Goal: Transaction & Acquisition: Purchase product/service

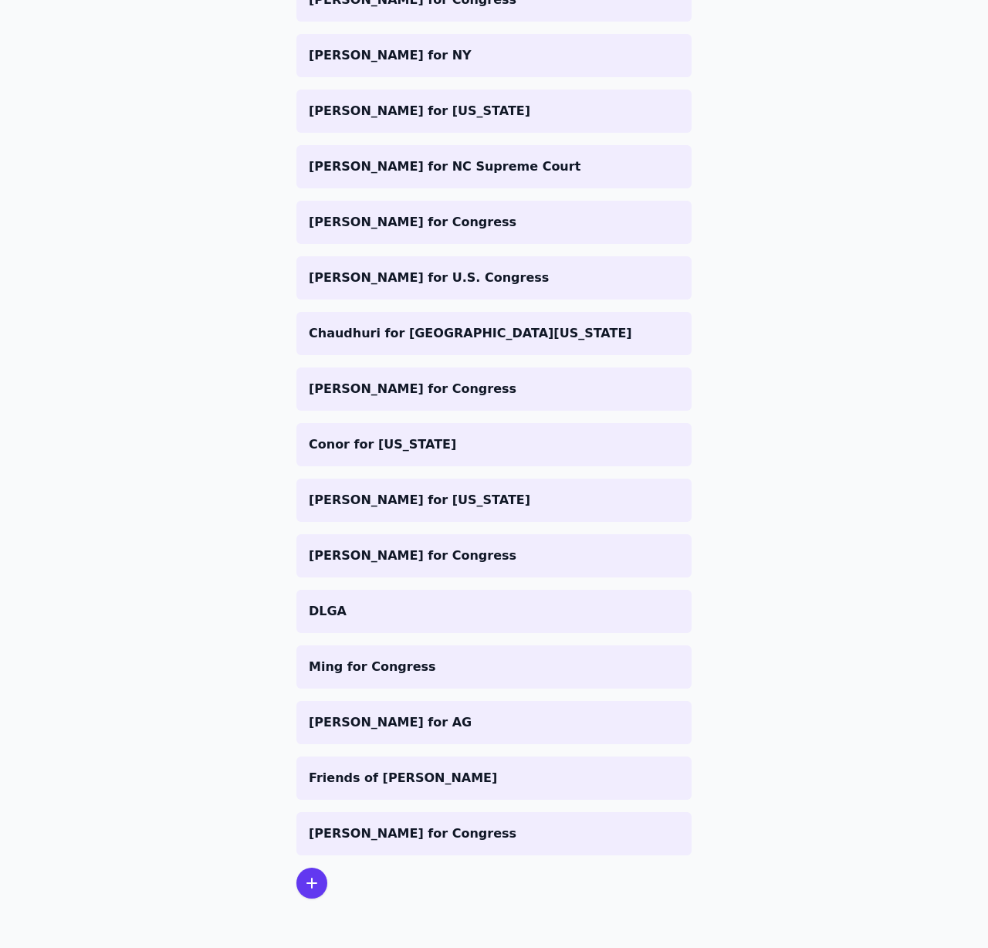
scroll to position [4645, 0]
click at [303, 874] on icon at bounding box center [312, 883] width 19 height 19
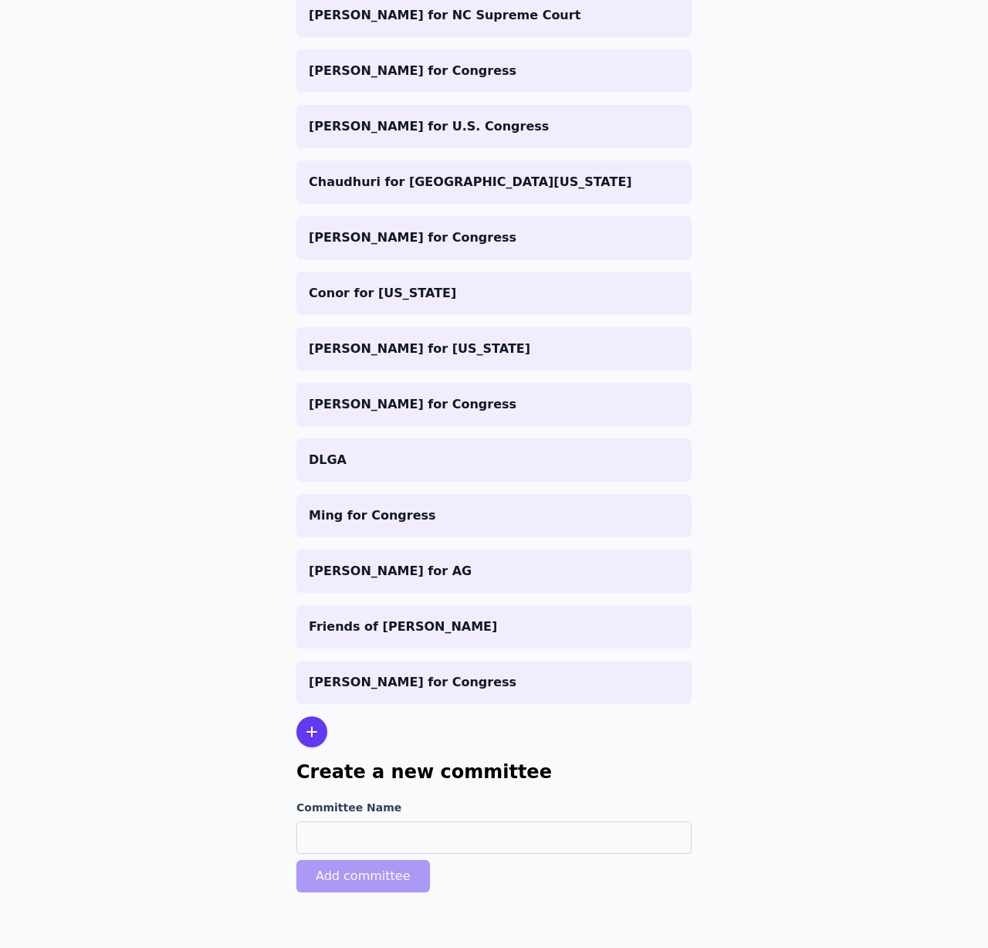
scroll to position [4851, 0]
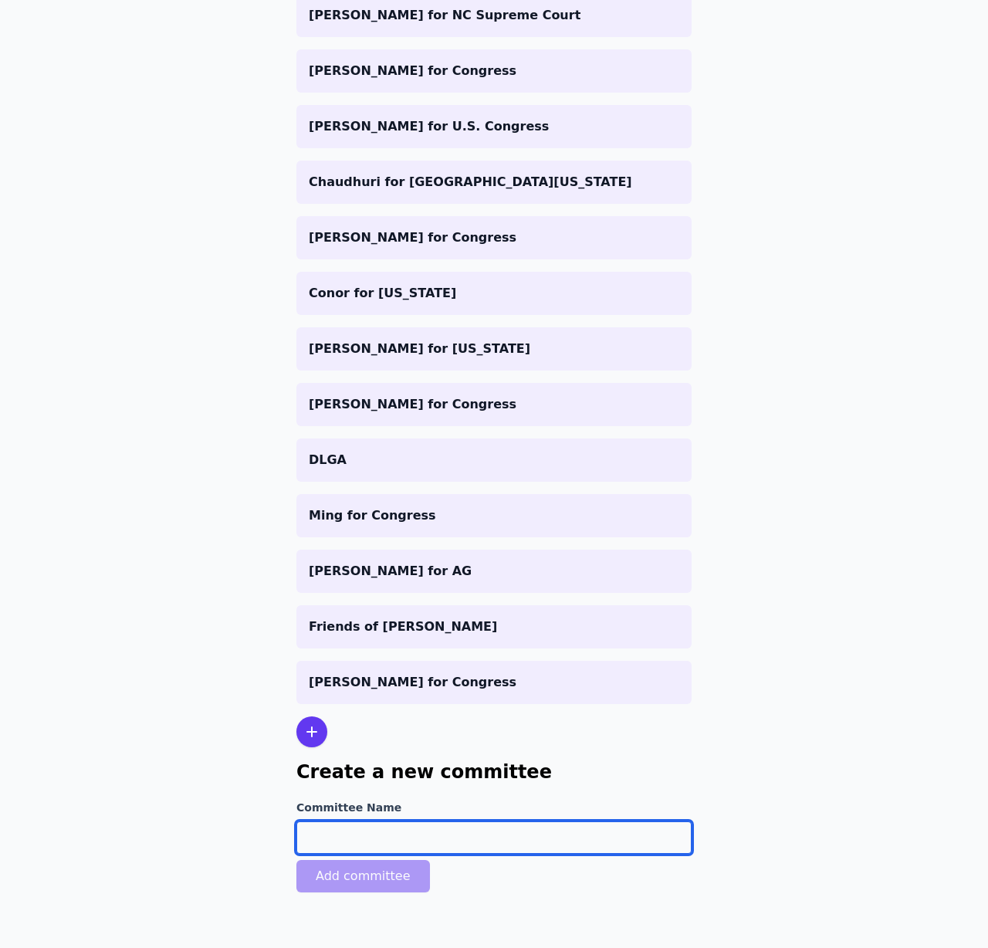
click at [316, 821] on input "Committee Name" at bounding box center [493, 837] width 395 height 32
paste input "PAID FOR BY DR. RAUL RUIZ FOR CONGRESS COMMITTEE"
drag, startPoint x: 347, startPoint y: 789, endPoint x: 80, endPoint y: 779, distance: 266.4
drag, startPoint x: 734, startPoint y: 798, endPoint x: 225, endPoint y: 756, distance: 511.1
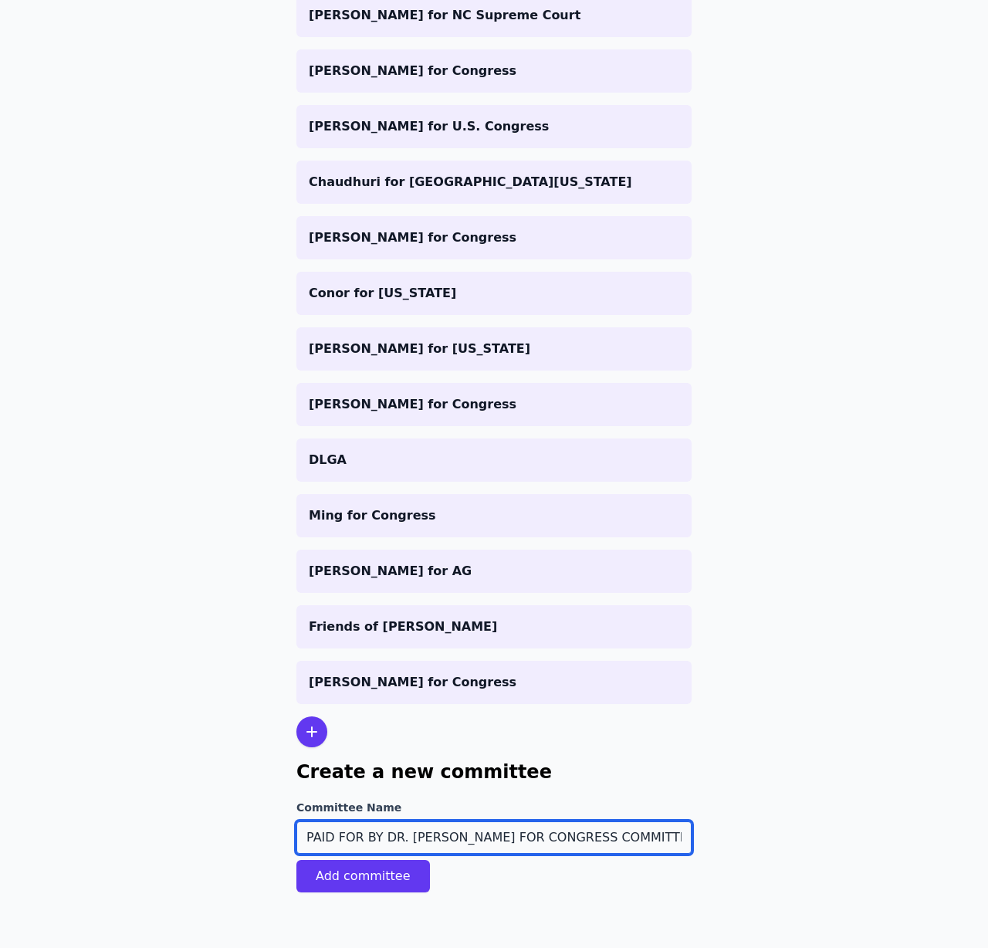
click at [296, 800] on div "Committee Name PAID FOR BY DR. RAUL RUIZ FOR CONGRESS COMMITTEE Add committee" at bounding box center [493, 846] width 395 height 93
type input "Dr. [PERSON_NAME] for Congress"
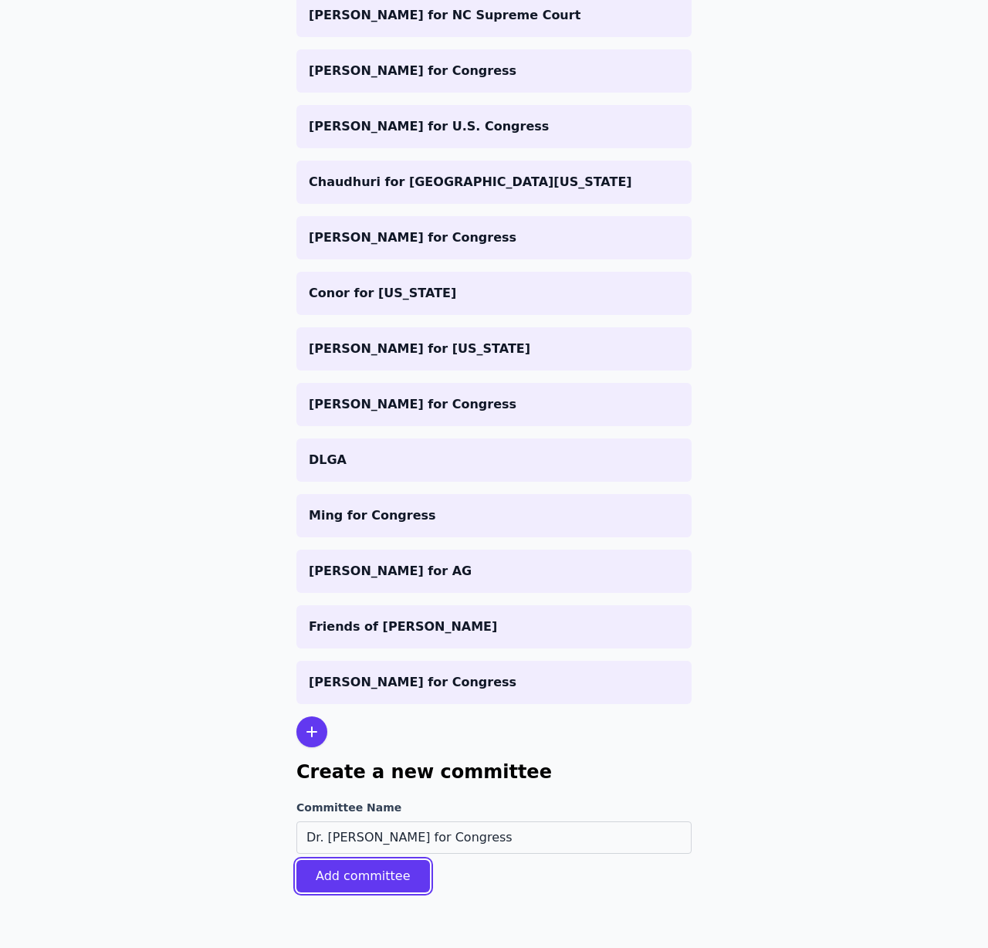
drag, startPoint x: 340, startPoint y: 859, endPoint x: 281, endPoint y: 800, distance: 82.9
click at [340, 860] on button "Add committee" at bounding box center [363, 876] width 134 height 32
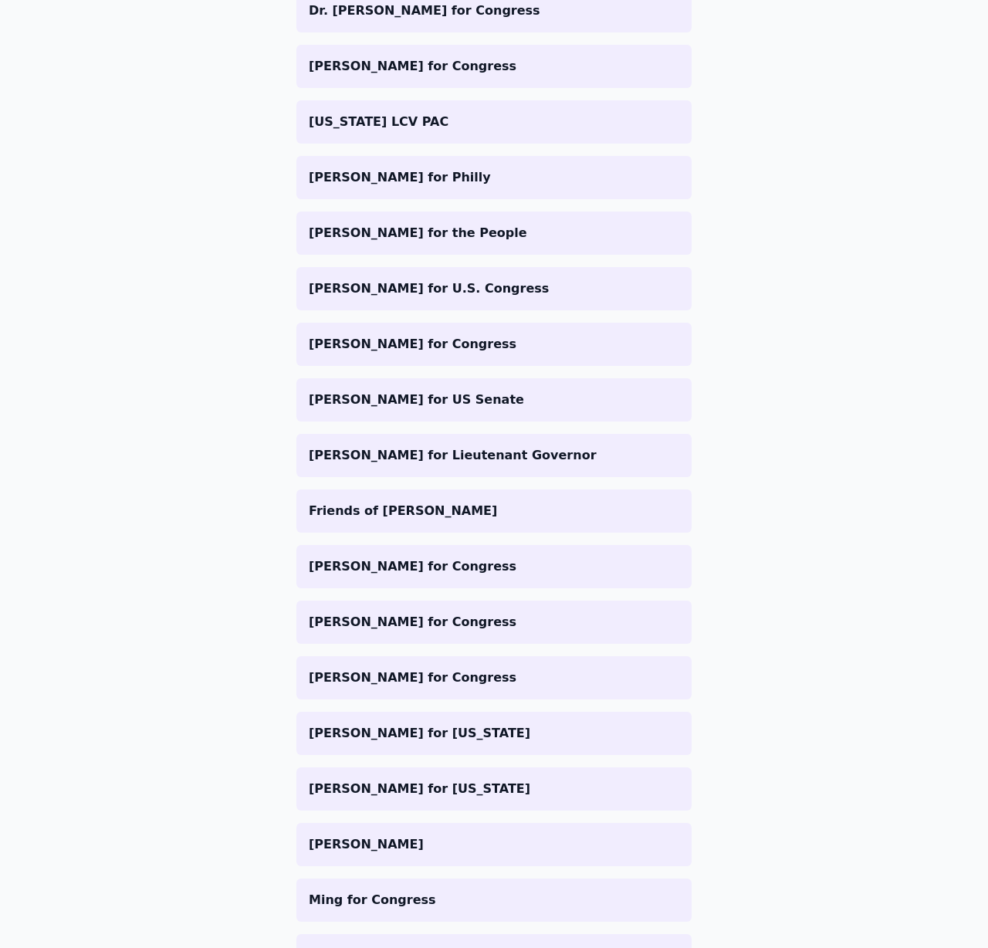
scroll to position [1278, 0]
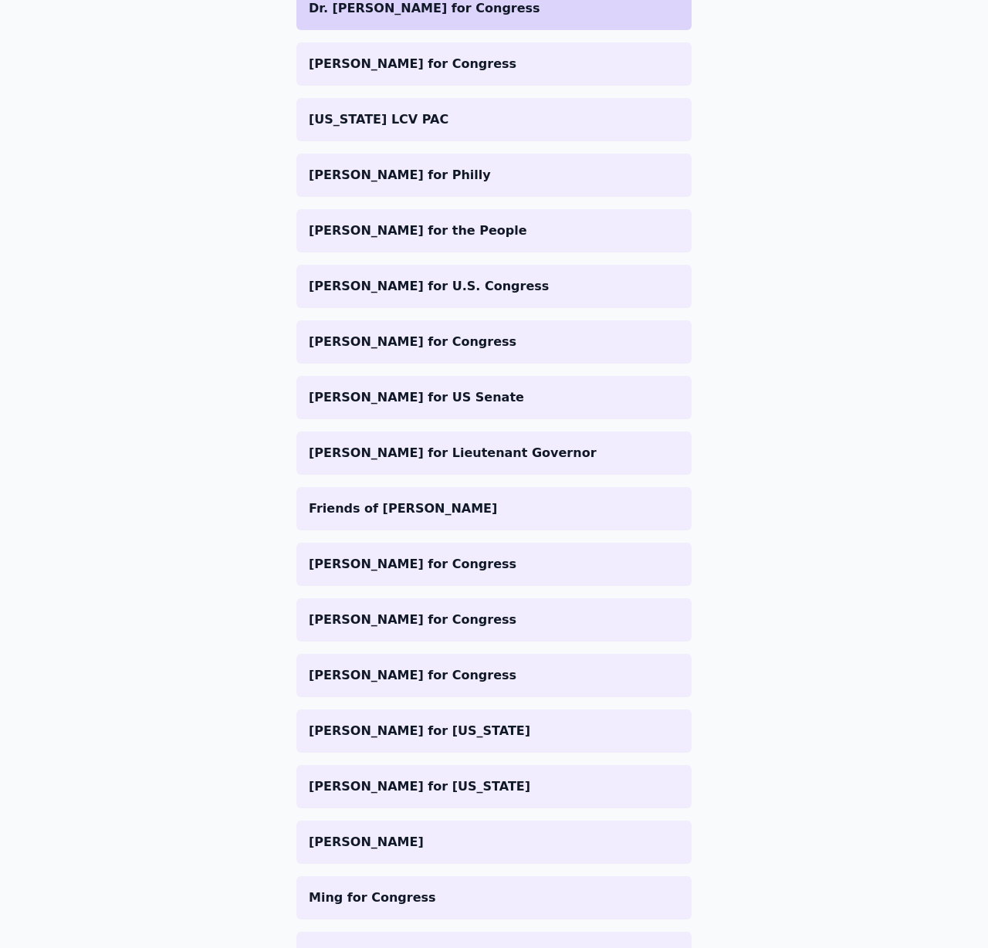
click at [421, 18] on p "Dr. [PERSON_NAME] for Congress" at bounding box center [494, 8] width 370 height 19
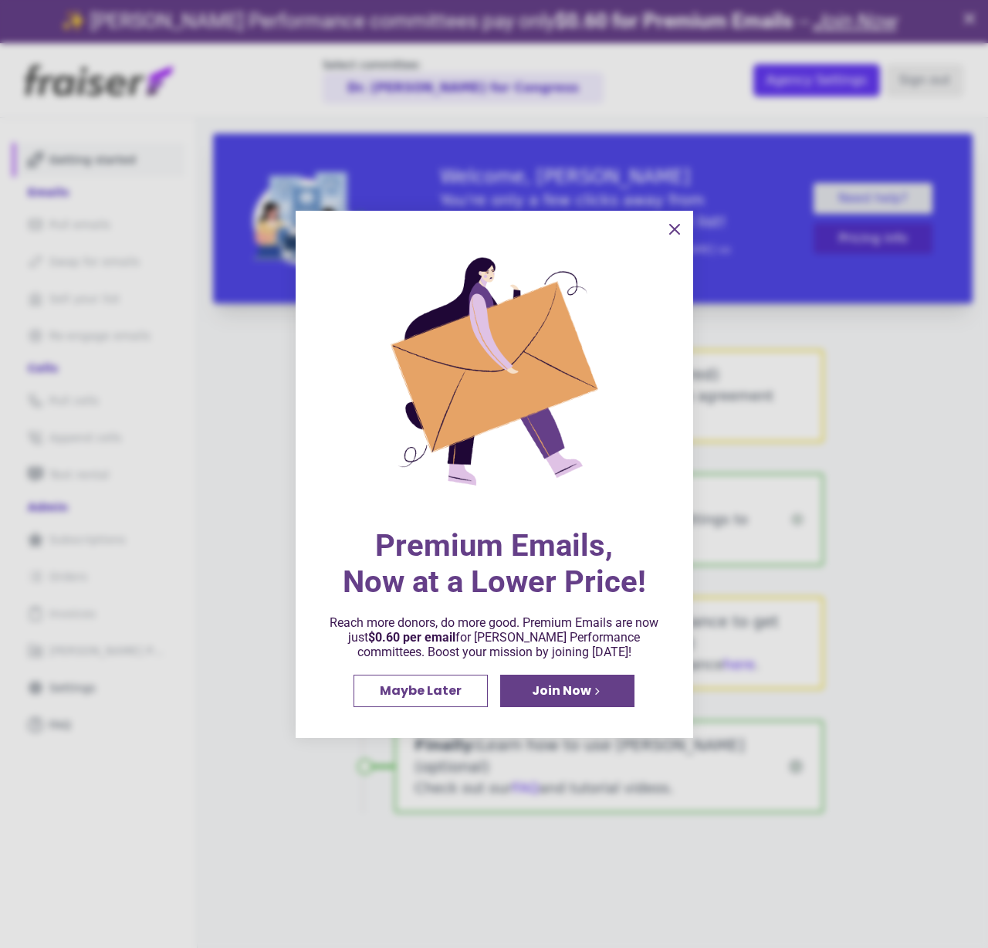
click at [434, 688] on span "Maybe Later" at bounding box center [421, 691] width 82 height 12
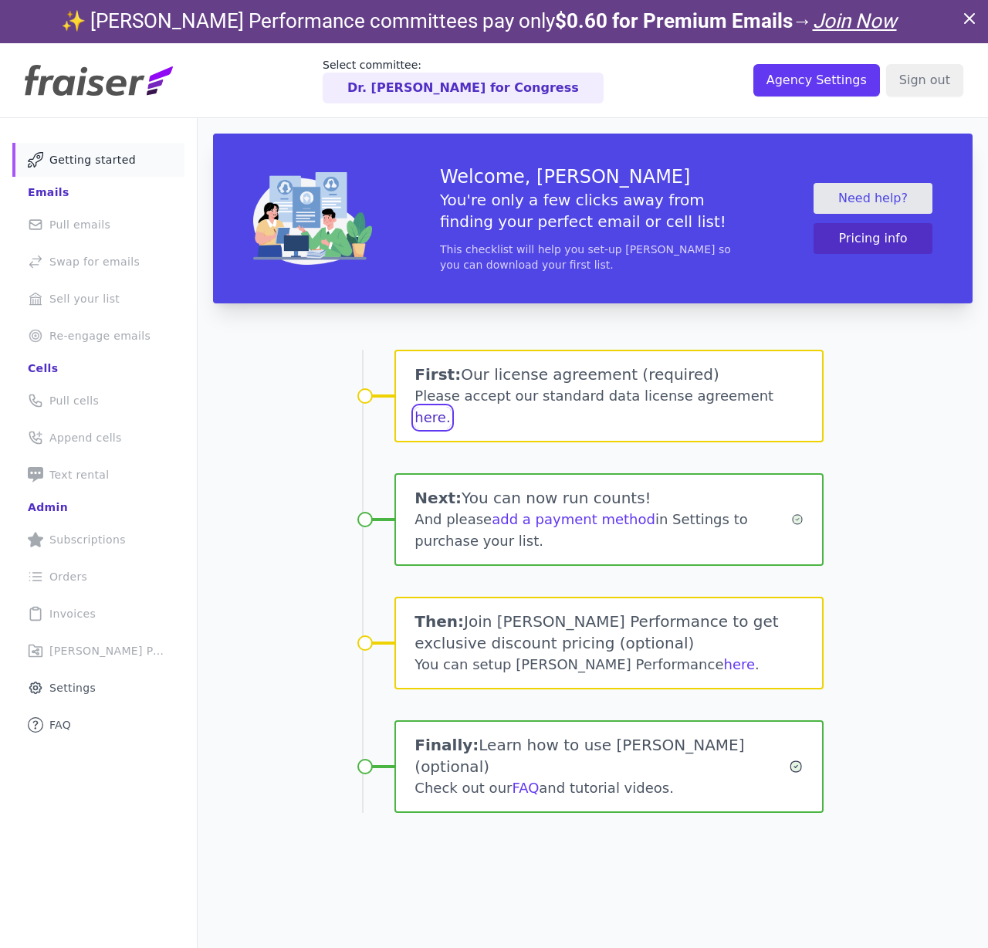
click at [450, 428] on button "here." at bounding box center [432, 418] width 36 height 22
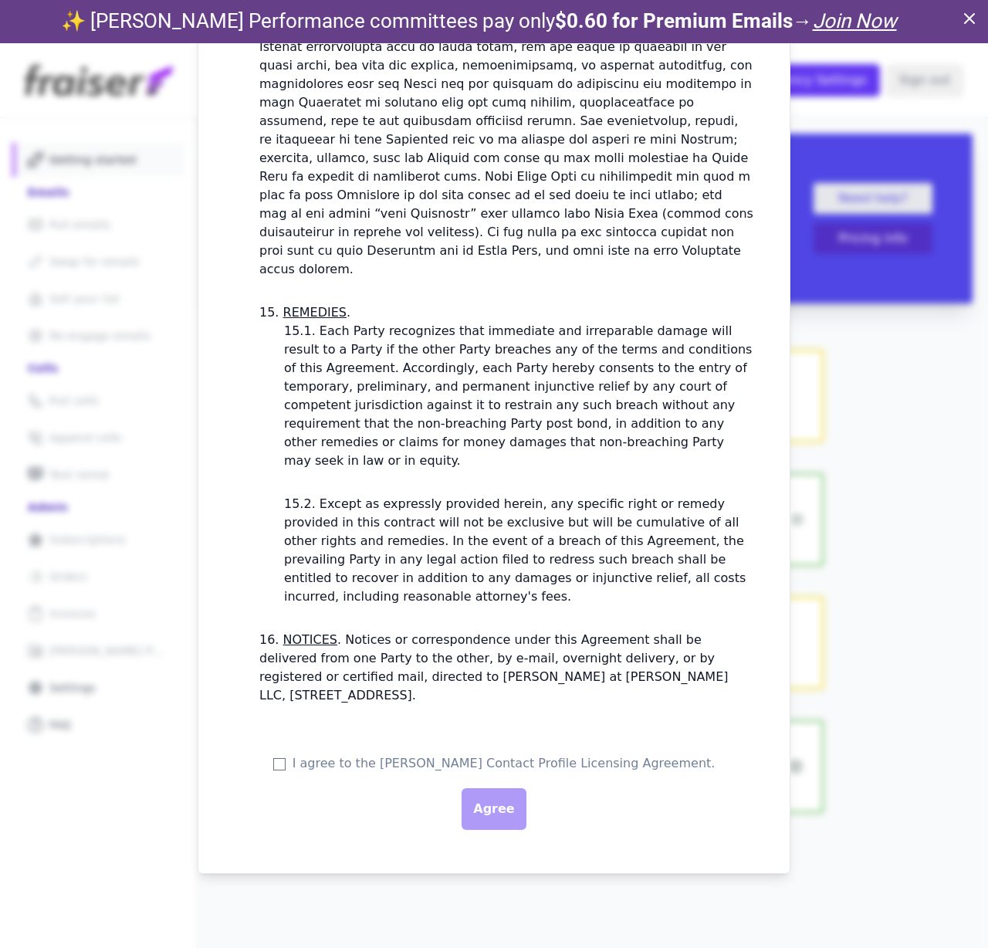
scroll to position [43, 0]
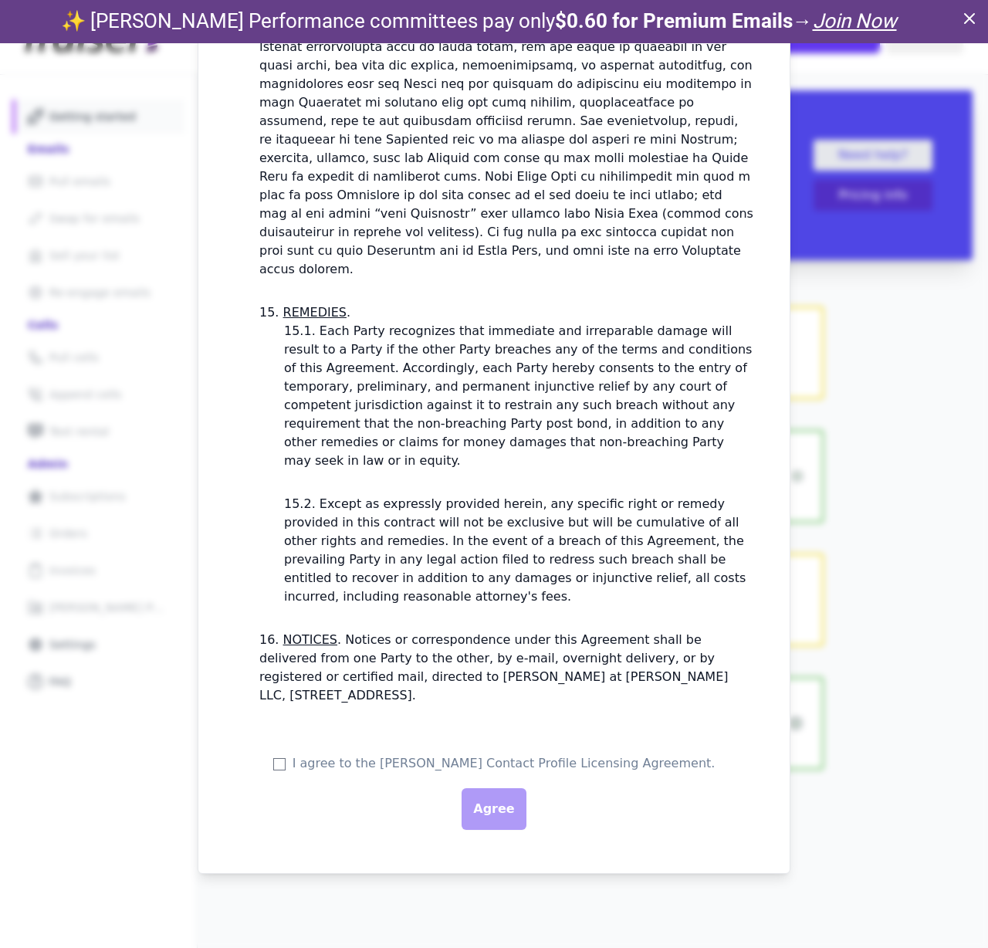
click at [259, 754] on form "I agree to the [PERSON_NAME] Contact Profile Licensing Agreement. [GEOGRAPHIC_D…" at bounding box center [494, 796] width 519 height 85
click at [273, 758] on input "I agree to the [PERSON_NAME] Contact Profile Licensing Agreement." at bounding box center [279, 764] width 12 height 12
checkbox input "true"
click at [465, 788] on input "Agree" at bounding box center [494, 809] width 64 height 42
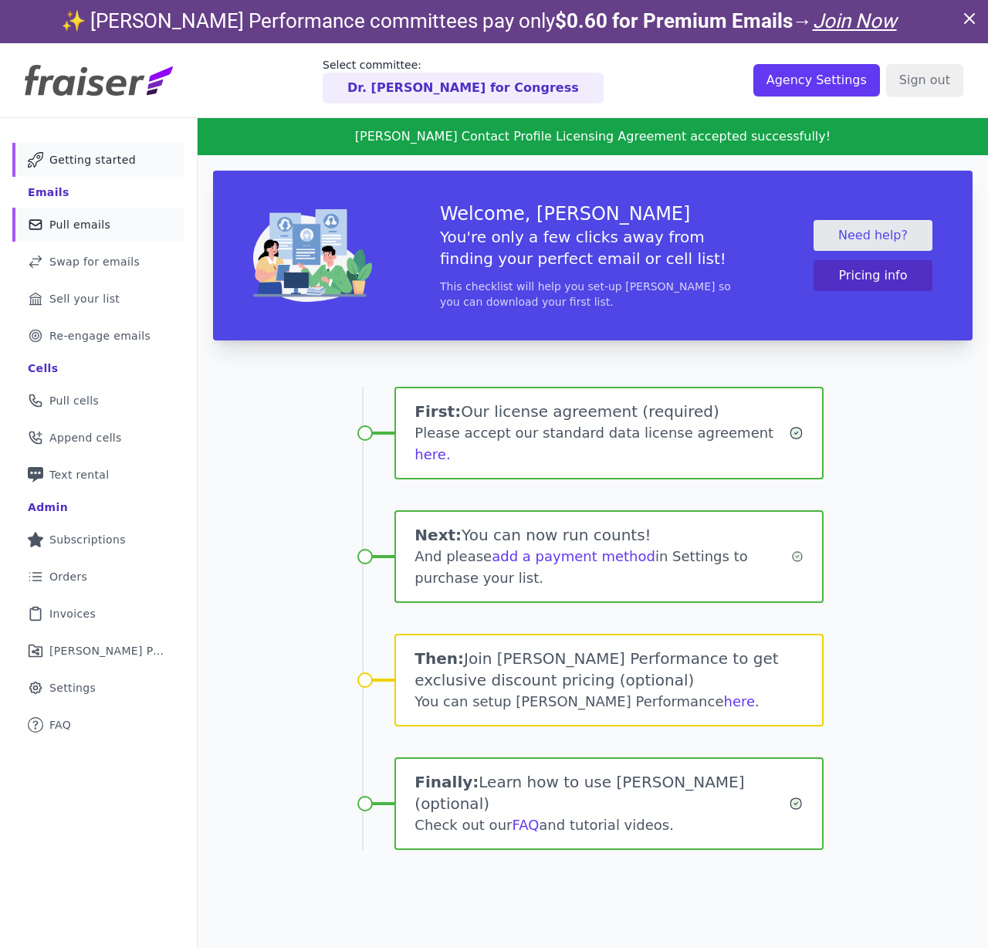
click at [109, 232] on span "Pull emails" at bounding box center [79, 224] width 61 height 15
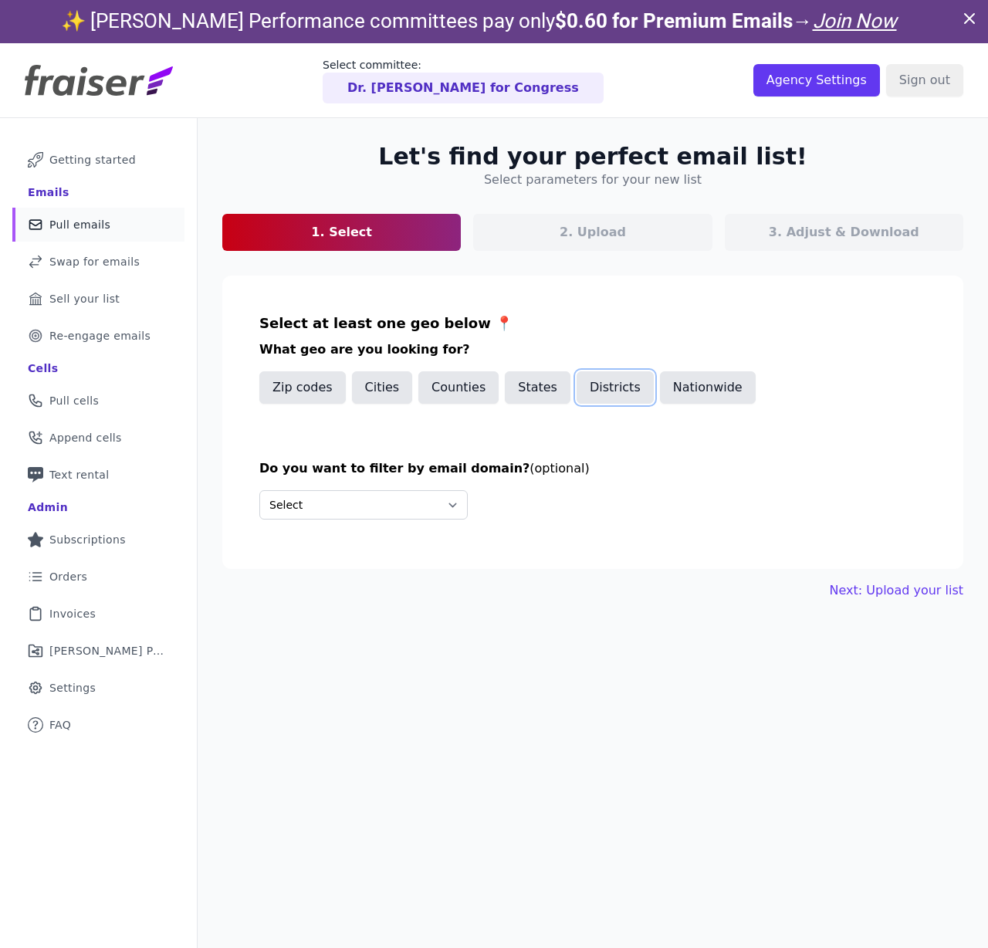
click at [654, 404] on button "Districts" at bounding box center [615, 387] width 77 height 32
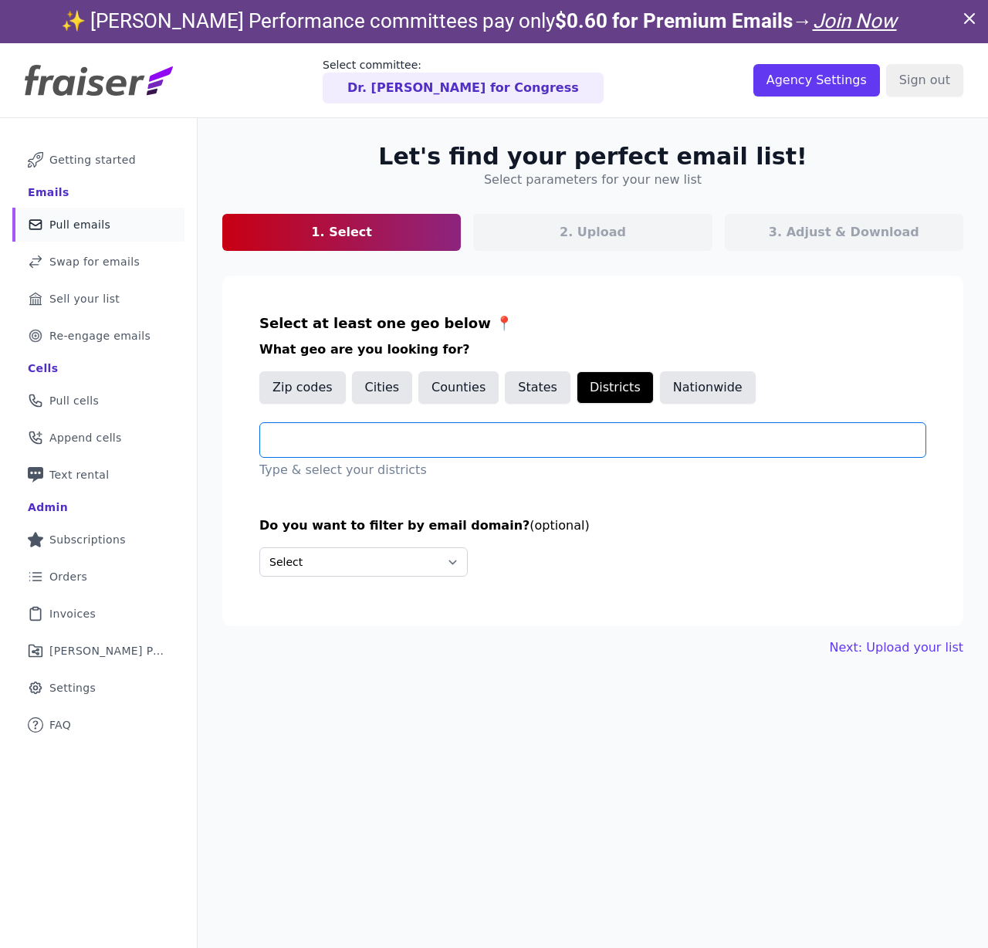
click at [543, 449] on input "text" at bounding box center [598, 440] width 653 height 19
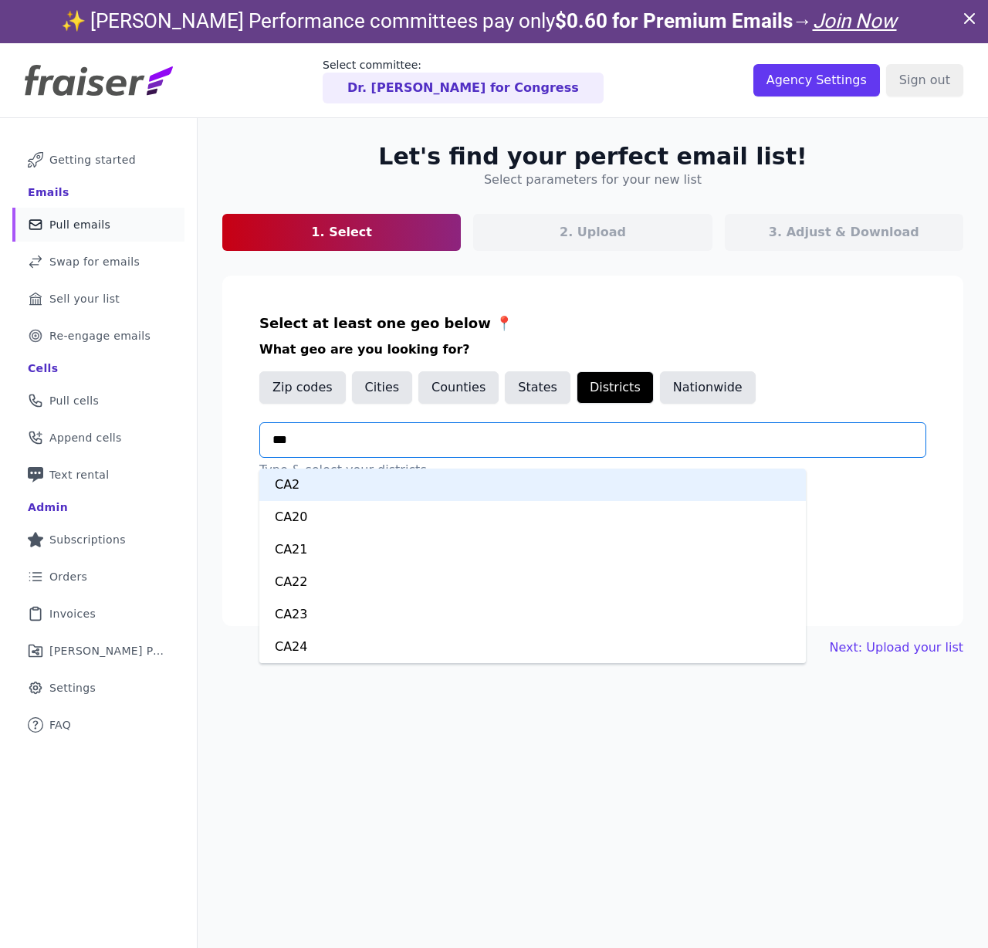
type input "****"
click at [531, 501] on div "CA25" at bounding box center [532, 484] width 546 height 32
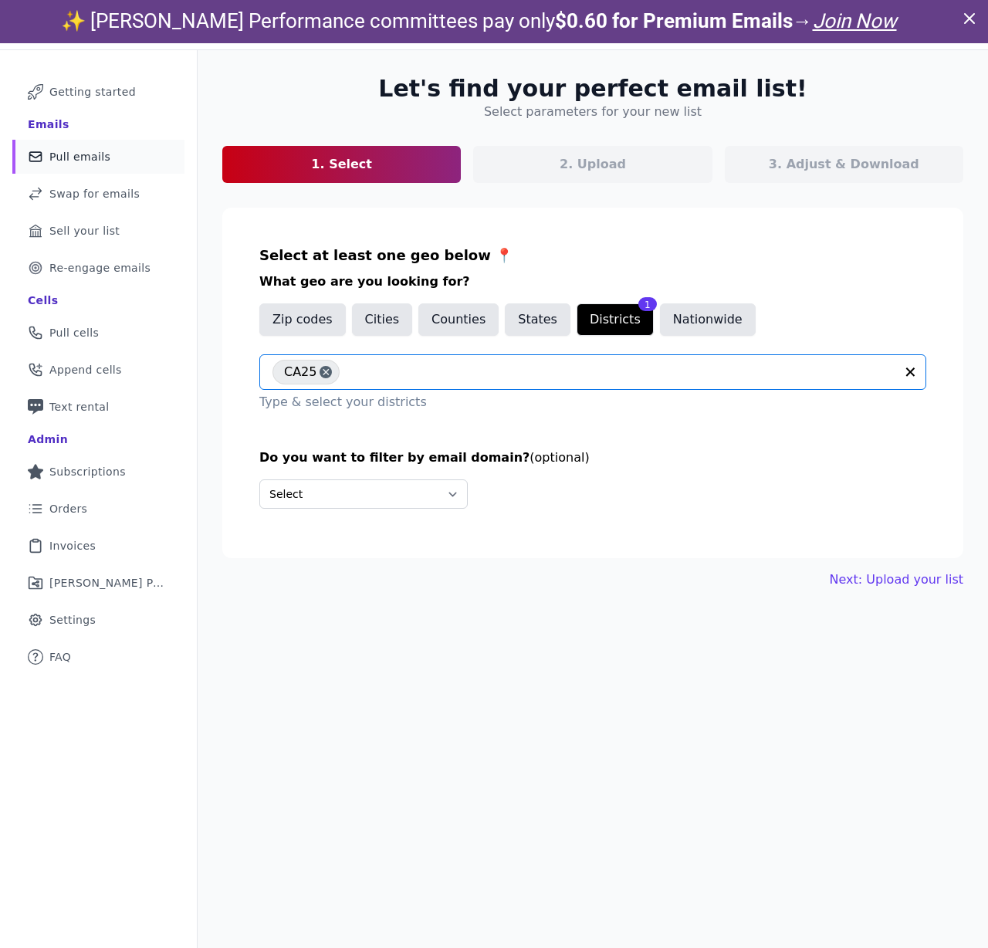
scroll to position [70, 0]
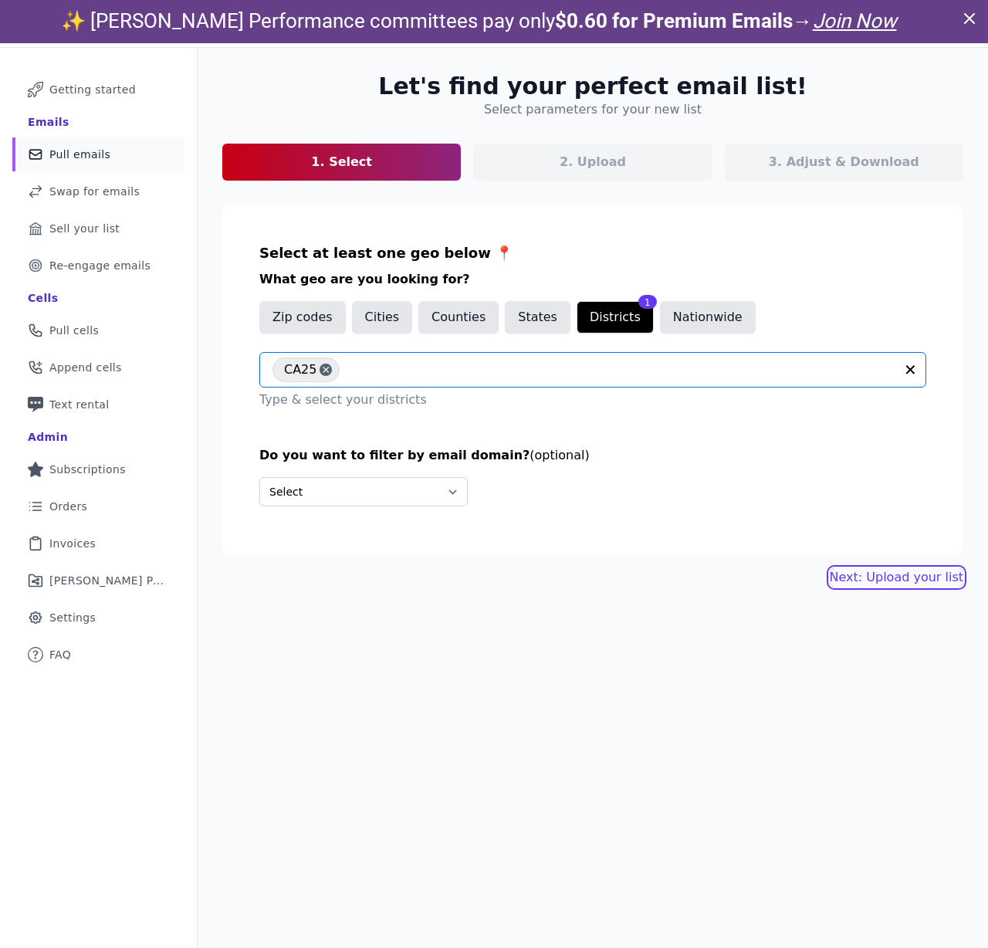
drag, startPoint x: 840, startPoint y: 850, endPoint x: 743, endPoint y: 802, distance: 108.7
click at [840, 587] on link "Next: Upload your list" at bounding box center [897, 577] width 134 height 19
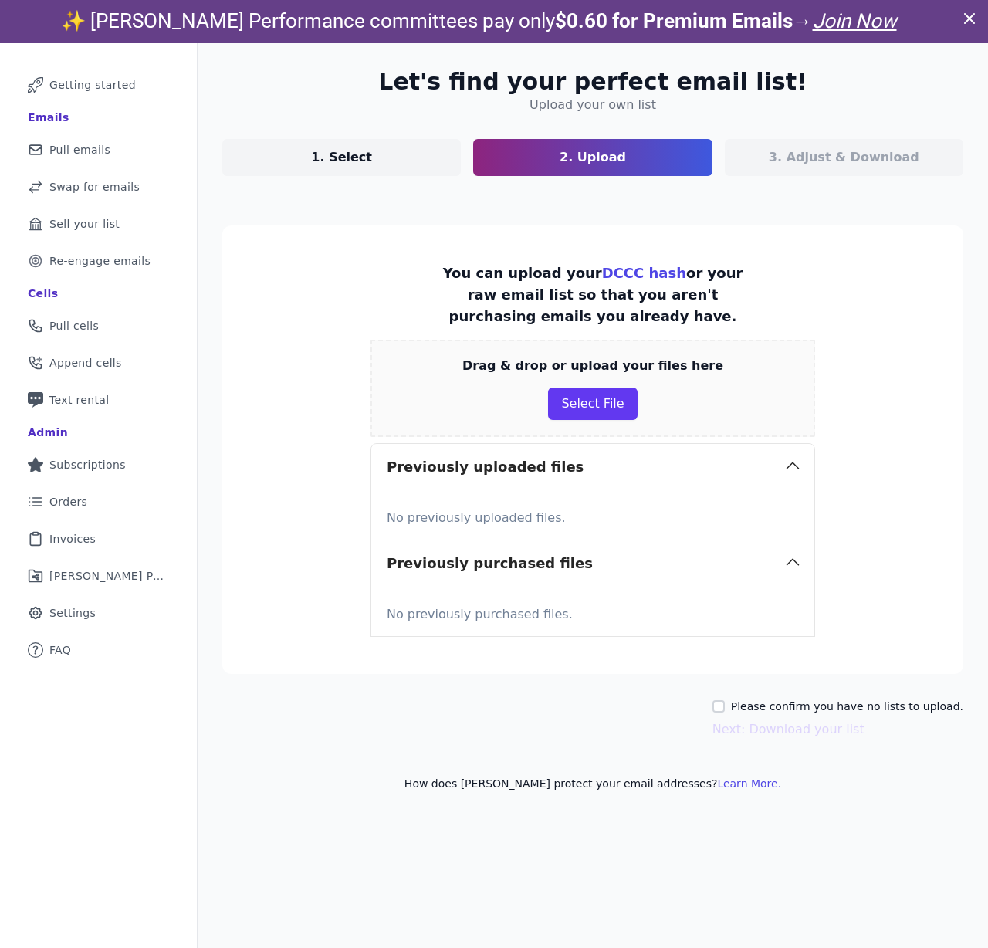
scroll to position [295, 0]
click at [621, 420] on button "Select File" at bounding box center [592, 403] width 89 height 32
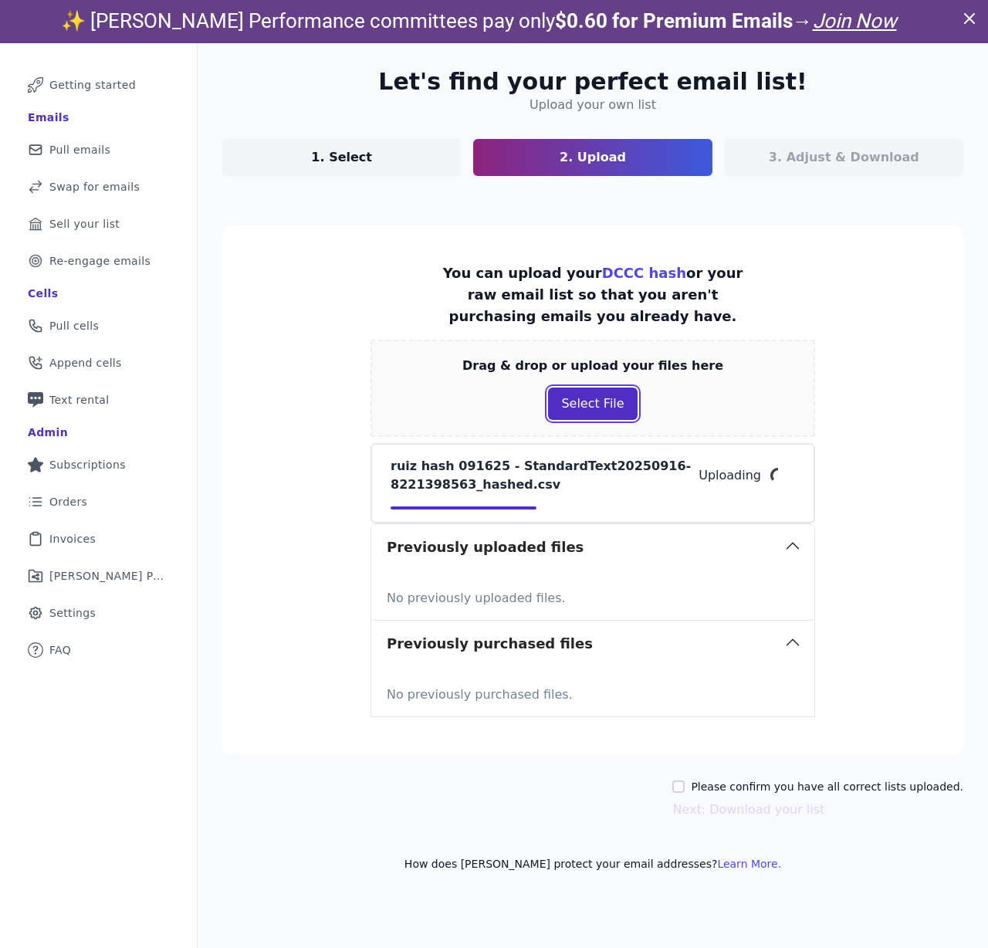
click at [637, 387] on button "Select File" at bounding box center [592, 403] width 89 height 32
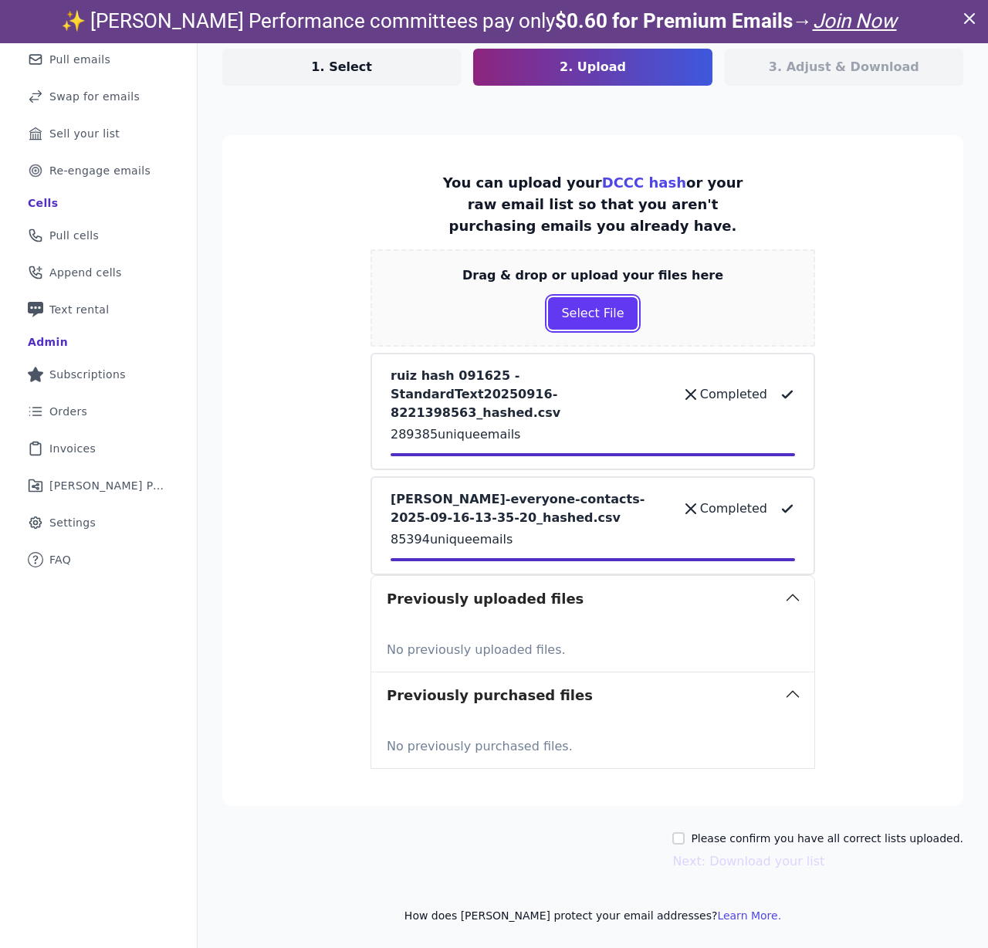
scroll to position [562, 182]
click at [672, 832] on input "Please confirm you have all correct lists uploaded." at bounding box center [678, 838] width 12 height 12
checkbox input "true"
drag, startPoint x: 710, startPoint y: 827, endPoint x: 665, endPoint y: 795, distance: 54.8
click at [710, 852] on button "Next: Download your list" at bounding box center [748, 861] width 152 height 19
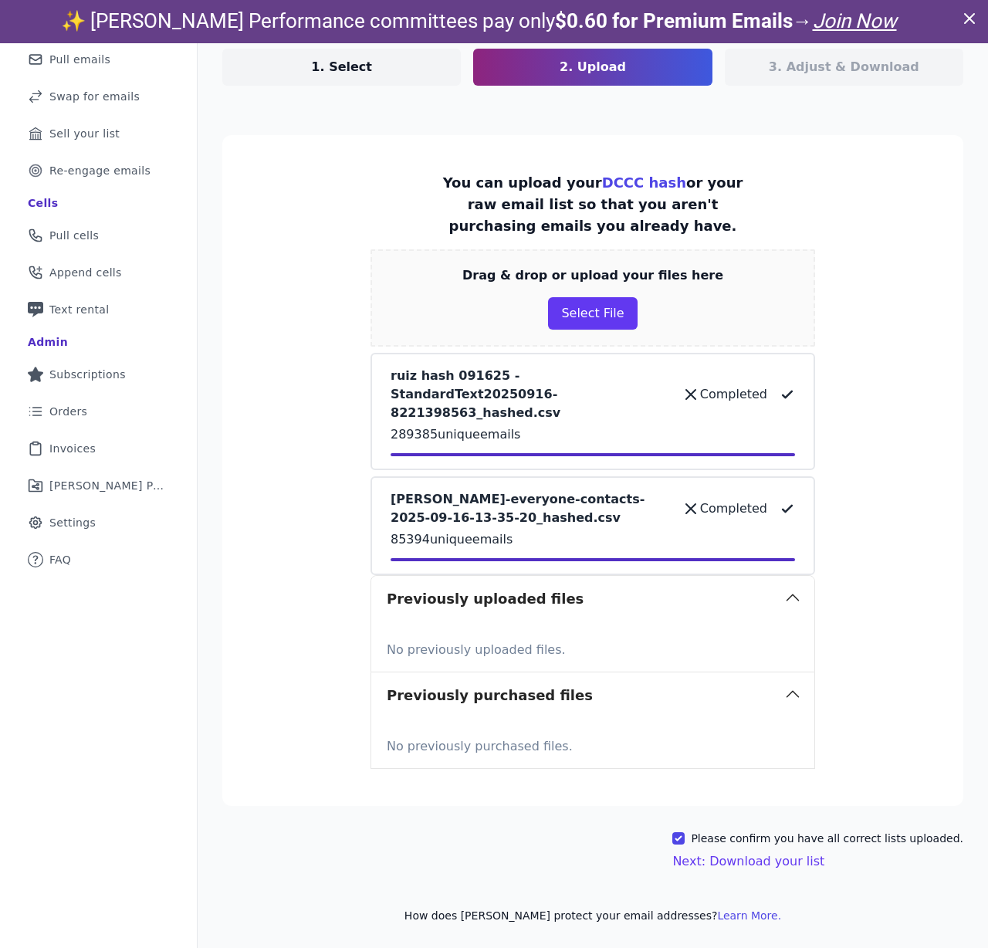
scroll to position [557, 175]
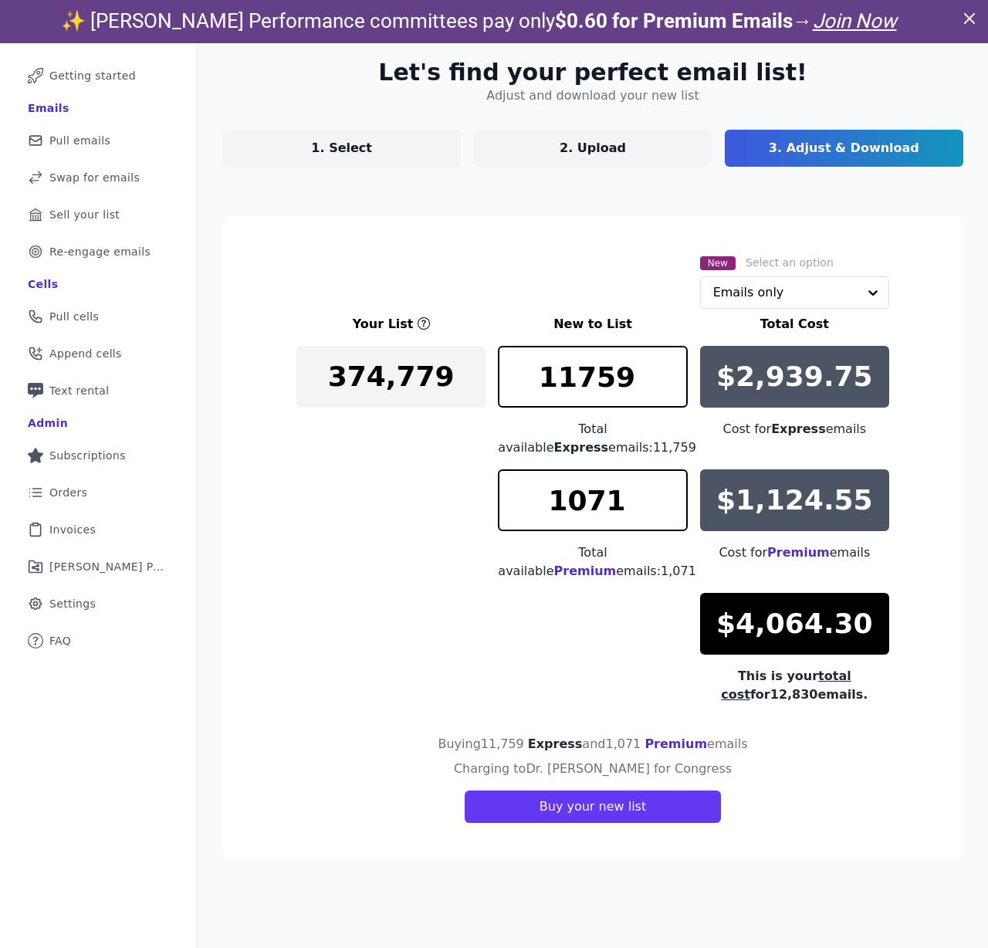
scroll to position [99, 0]
click at [815, 308] on input "text" at bounding box center [785, 292] width 144 height 31
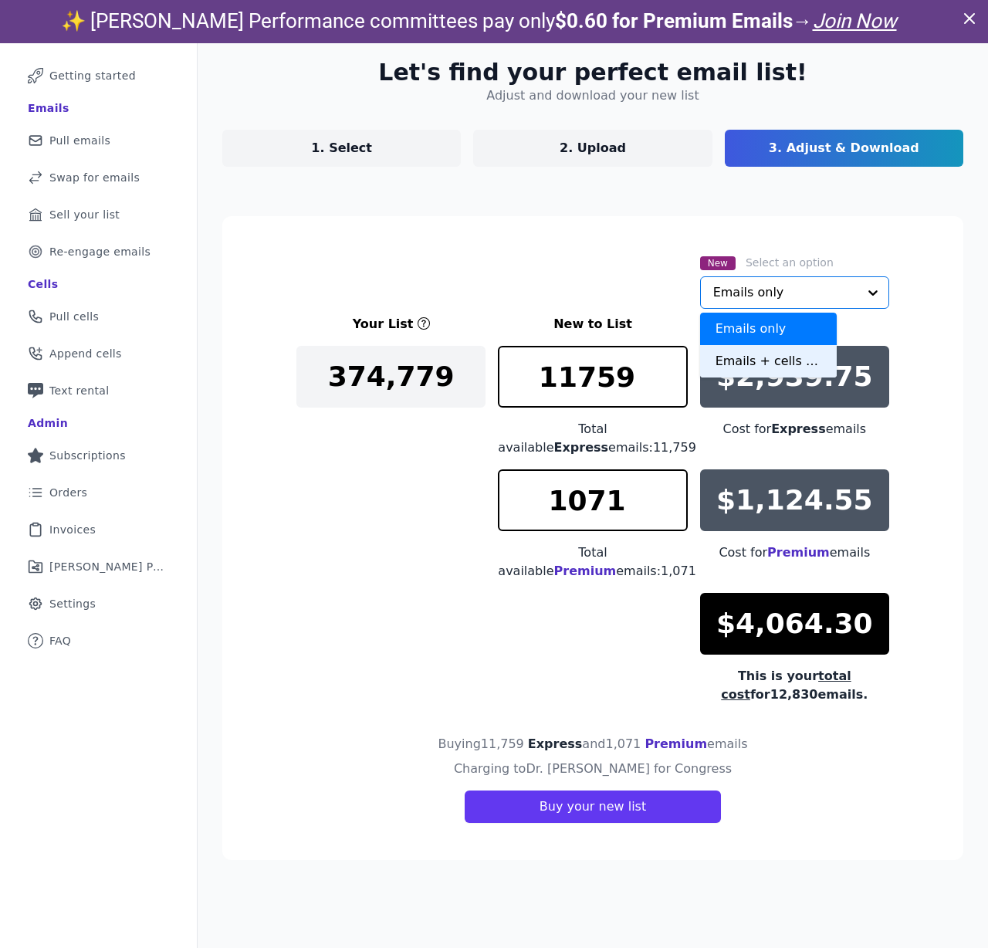
click at [739, 377] on div "Emails + cells if available" at bounding box center [768, 361] width 137 height 32
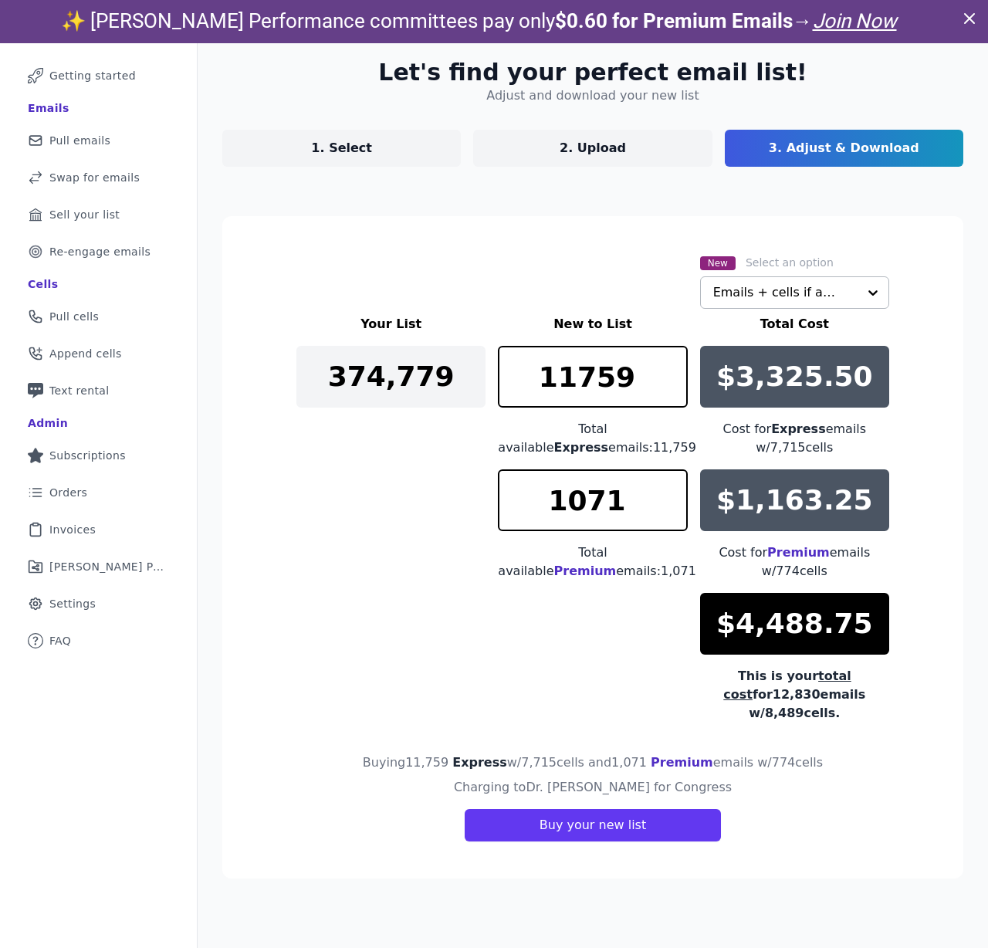
click at [590, 309] on div "New Select an option Emails + cells if available" at bounding box center [592, 281] width 593 height 56
click at [492, 722] on div "Your List New to List Total Cost 374,779 11759 Total available Express emails: …" at bounding box center [592, 518] width 593 height 407
click at [682, 346] on input "11758" at bounding box center [592, 377] width 189 height 62
click at [682, 346] on input "11757" at bounding box center [592, 377] width 189 height 62
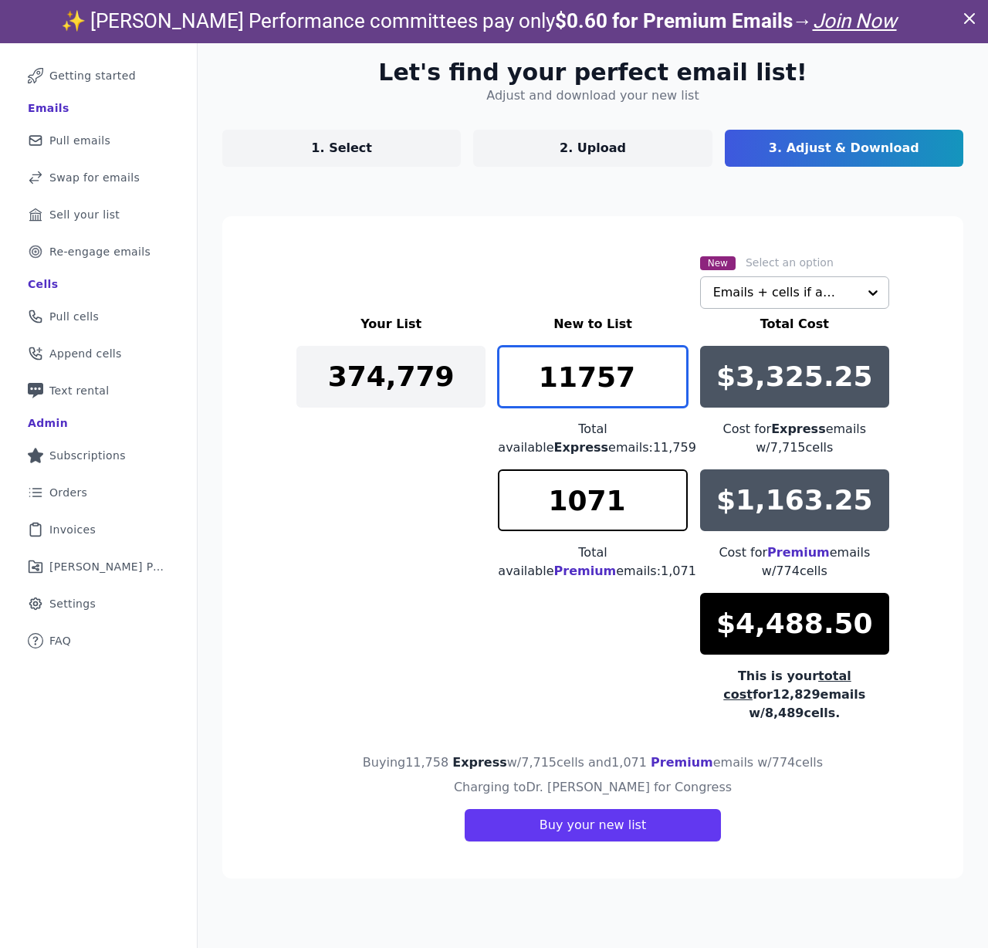
scroll to position [0, 2]
click at [682, 346] on input "11756" at bounding box center [592, 377] width 189 height 62
click at [682, 346] on input "11755" at bounding box center [592, 377] width 189 height 62
click at [682, 346] on input "11754" at bounding box center [592, 377] width 189 height 62
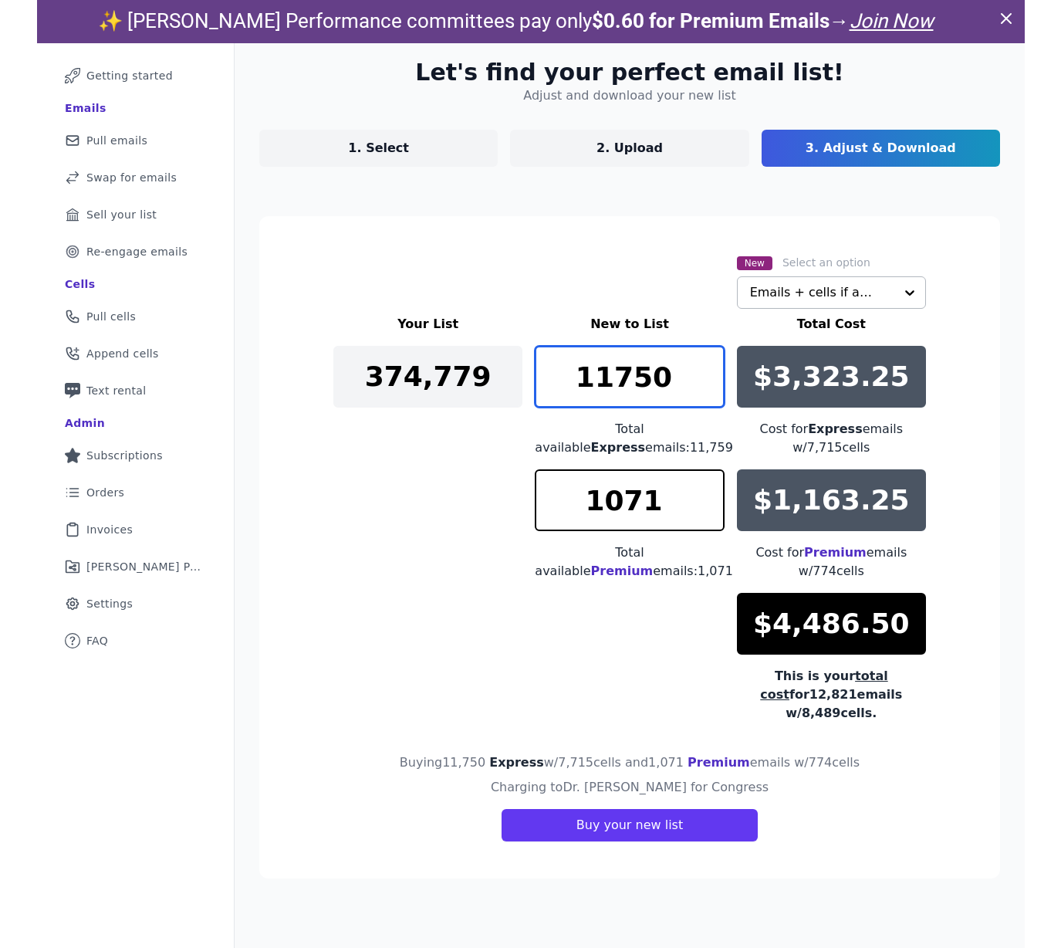
scroll to position [0, 0]
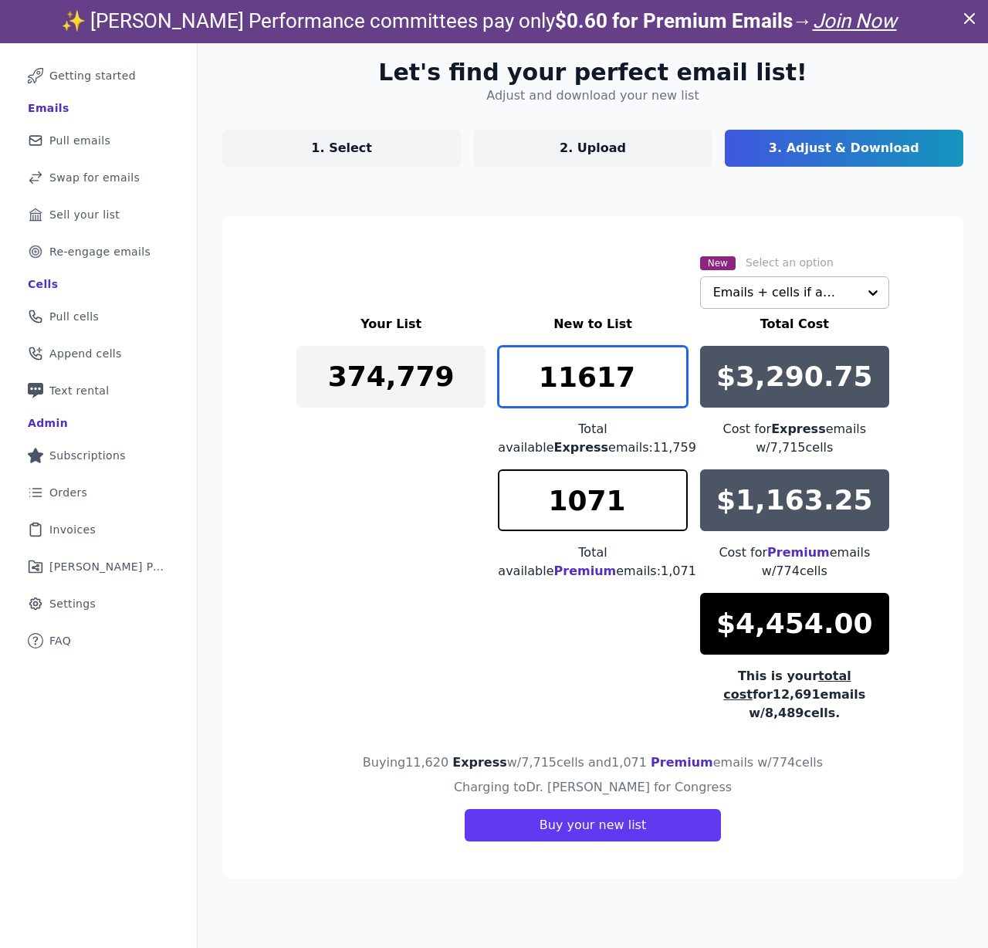
type input "11617"
click at [682, 346] on input "11617" at bounding box center [592, 377] width 189 height 62
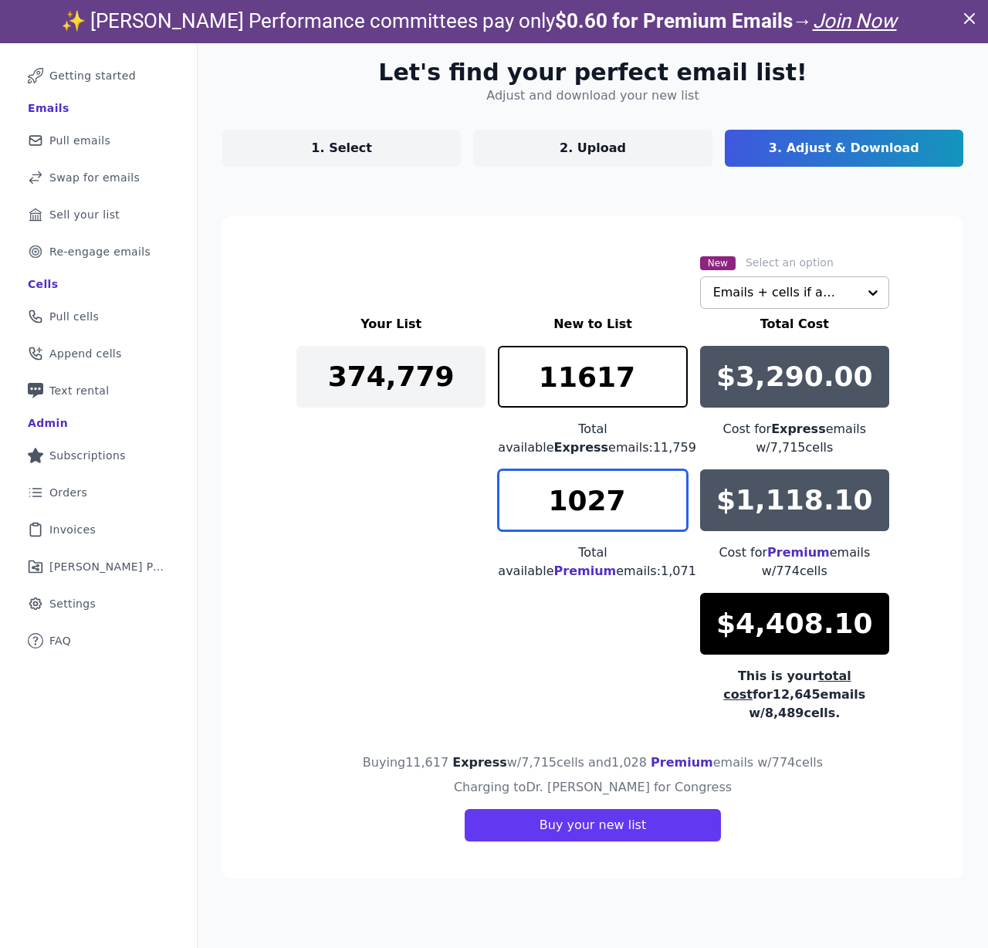
click at [686, 523] on input "1027" at bounding box center [592, 500] width 189 height 62
drag, startPoint x: 664, startPoint y: 514, endPoint x: 533, endPoint y: 510, distance: 131.3
click at [533, 510] on div "Your List New to List Total Cost 374,779 11617 Total available Express emails: …" at bounding box center [592, 518] width 593 height 407
type input "0"
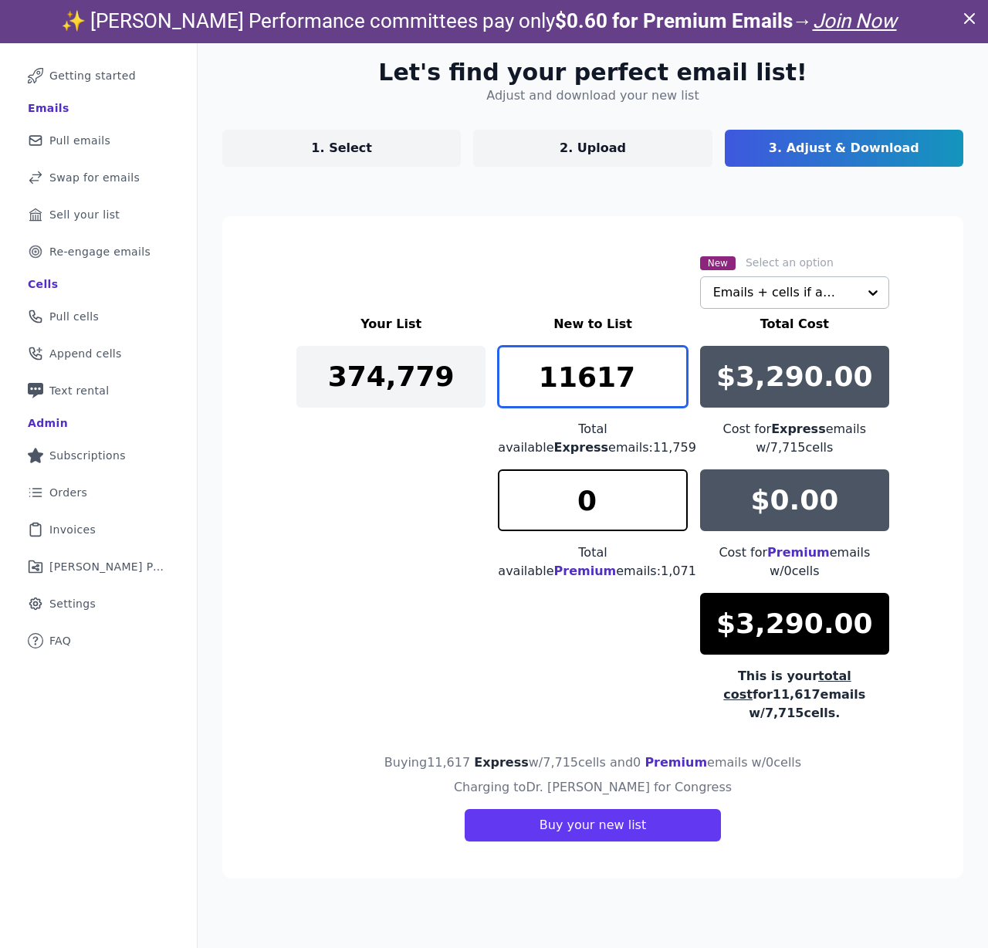
drag, startPoint x: 568, startPoint y: 314, endPoint x: 702, endPoint y: 325, distance: 134.0
click at [702, 325] on div "Your List New to List Total Cost 374,779 11617 Total available Express emails: …" at bounding box center [592, 518] width 593 height 407
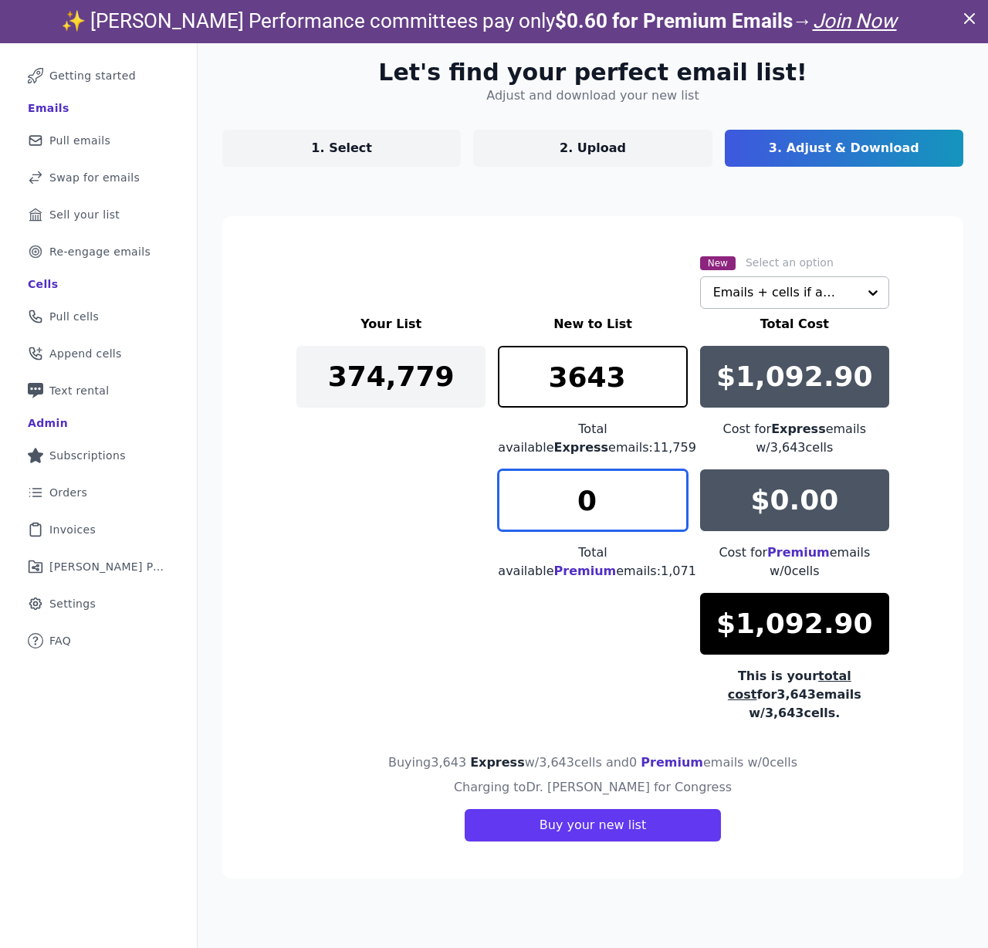
click at [634, 522] on input "0" at bounding box center [592, 500] width 189 height 62
drag, startPoint x: 668, startPoint y: 323, endPoint x: 575, endPoint y: 320, distance: 93.4
click at [575, 346] on input "3643" at bounding box center [592, 377] width 189 height 62
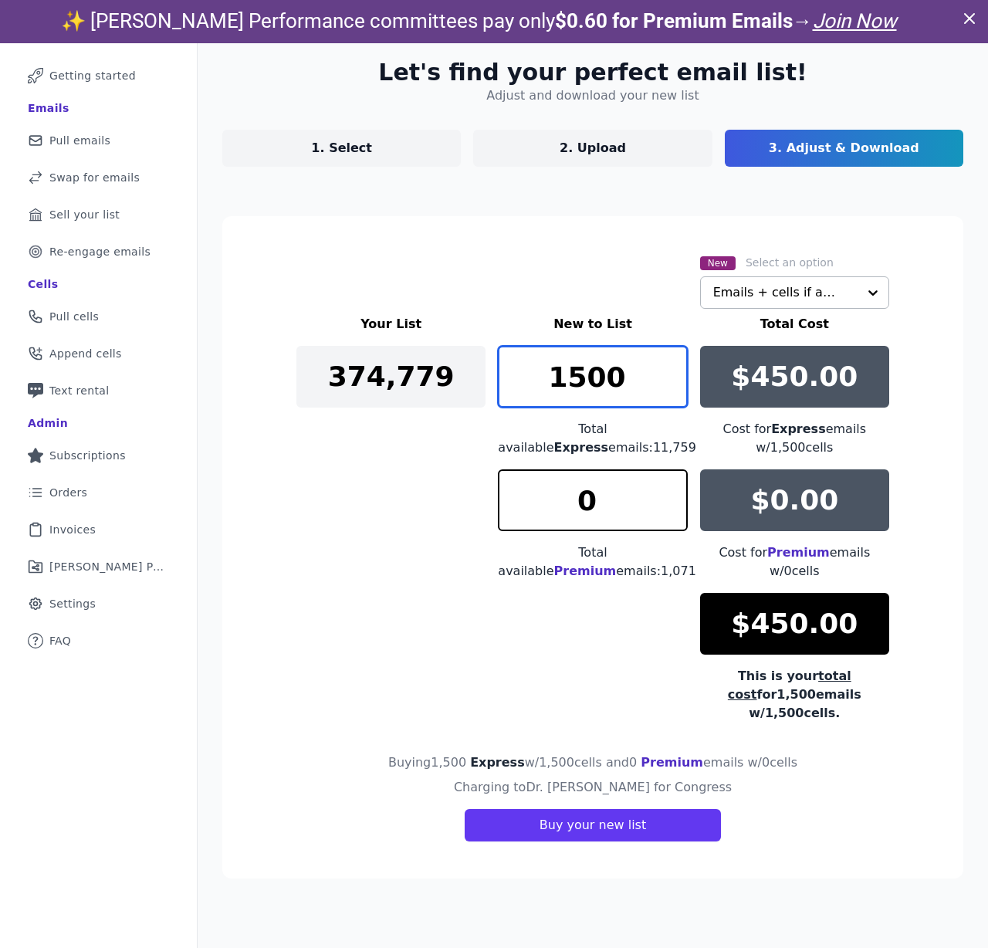
type input "1500"
click at [592, 492] on input "0" at bounding box center [592, 500] width 189 height 62
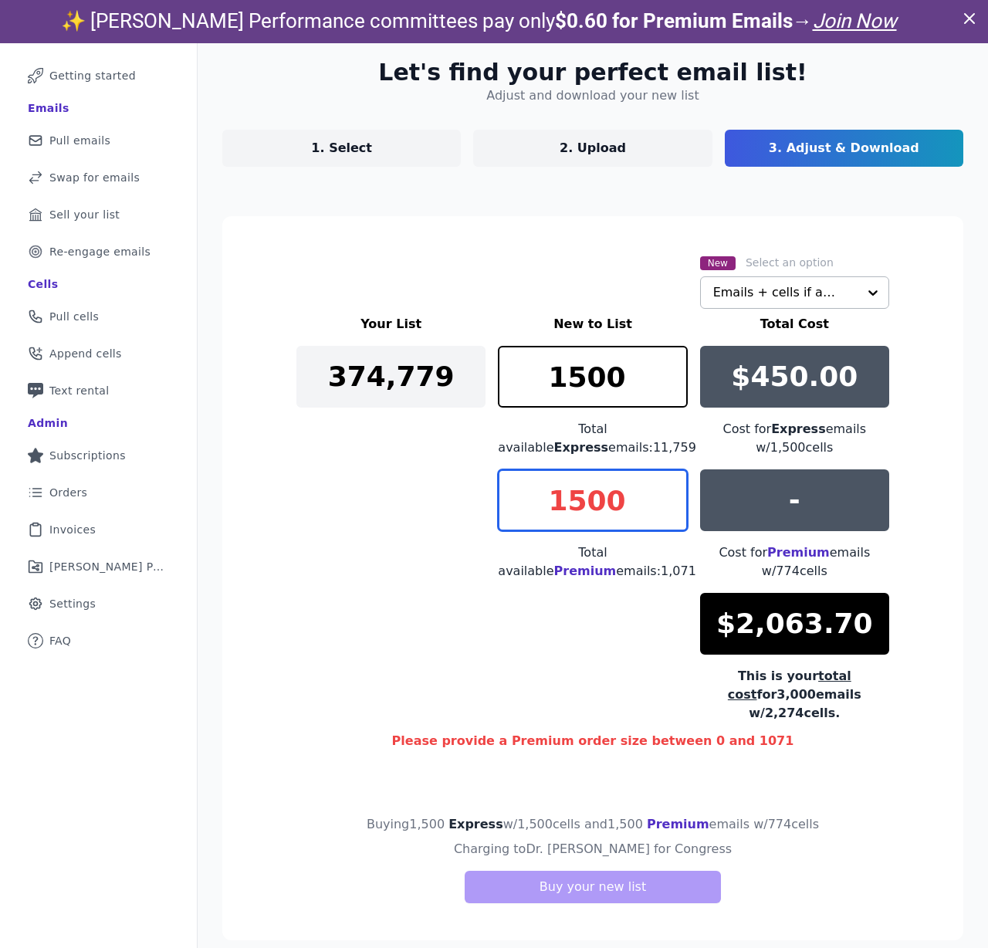
click at [640, 517] on input "1500" at bounding box center [592, 500] width 189 height 62
drag, startPoint x: 669, startPoint y: 508, endPoint x: 566, endPoint y: 506, distance: 103.4
click at [566, 506] on input "1500" at bounding box center [592, 500] width 189 height 62
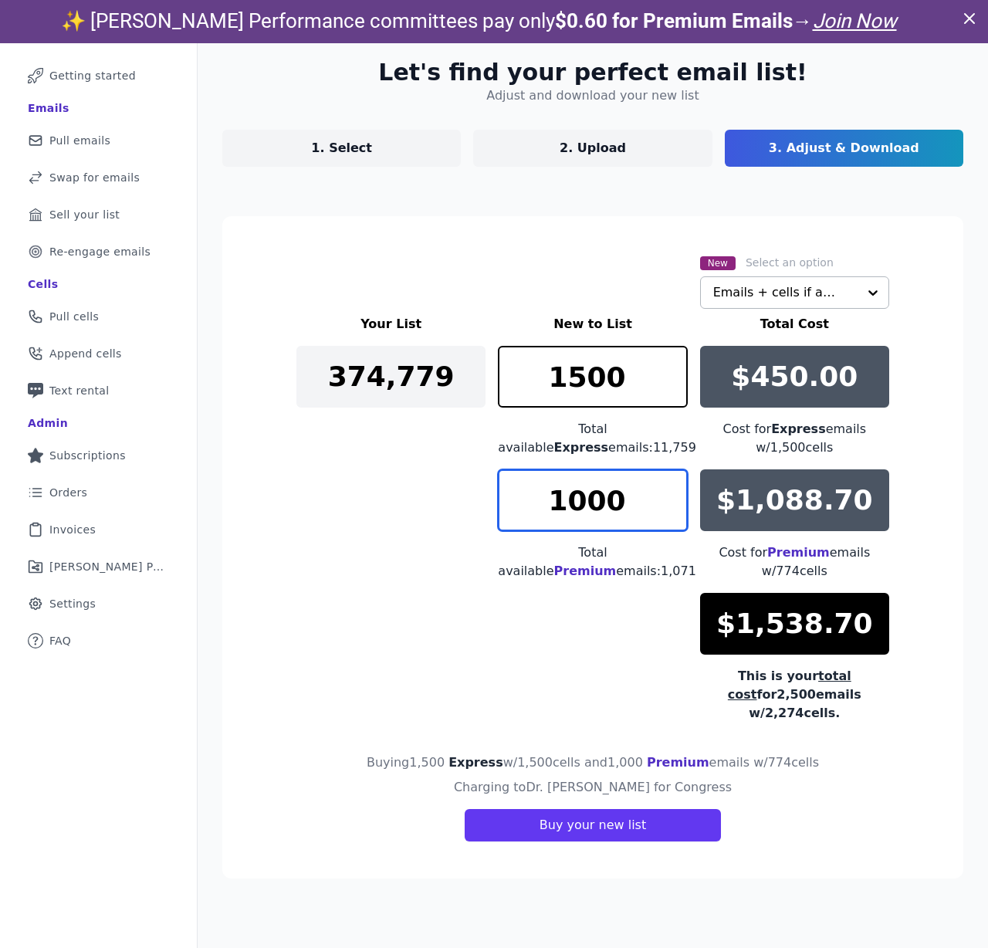
type input "1000"
click at [566, 649] on div "Your List New to List Total Cost 374,779 1500 Total available Express emails: 1…" at bounding box center [592, 518] width 593 height 407
drag, startPoint x: 573, startPoint y: 323, endPoint x: 684, endPoint y: 338, distance: 112.2
click at [684, 346] on input "1500" at bounding box center [592, 377] width 189 height 62
drag, startPoint x: 670, startPoint y: 504, endPoint x: 557, endPoint y: 503, distance: 112.7
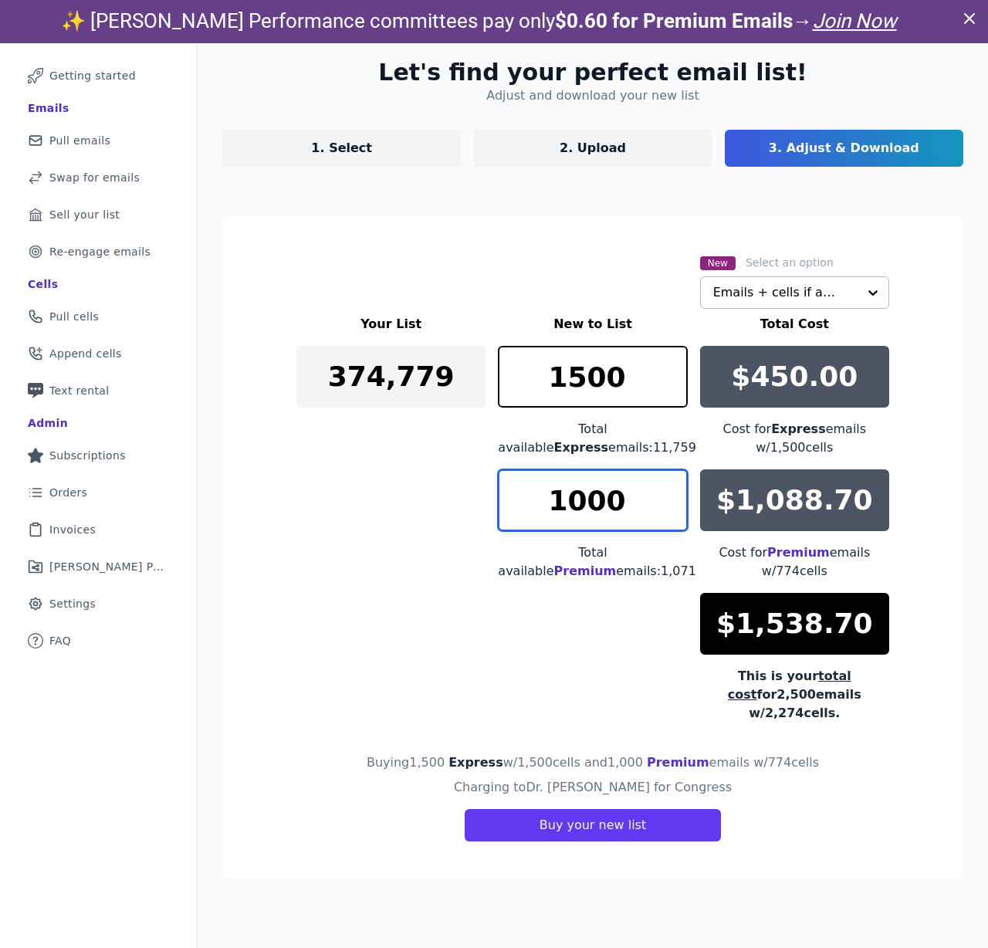
click at [557, 503] on div "Your List New to List Total Cost 374,779 1500 Total available Express emails: 1…" at bounding box center [592, 518] width 593 height 407
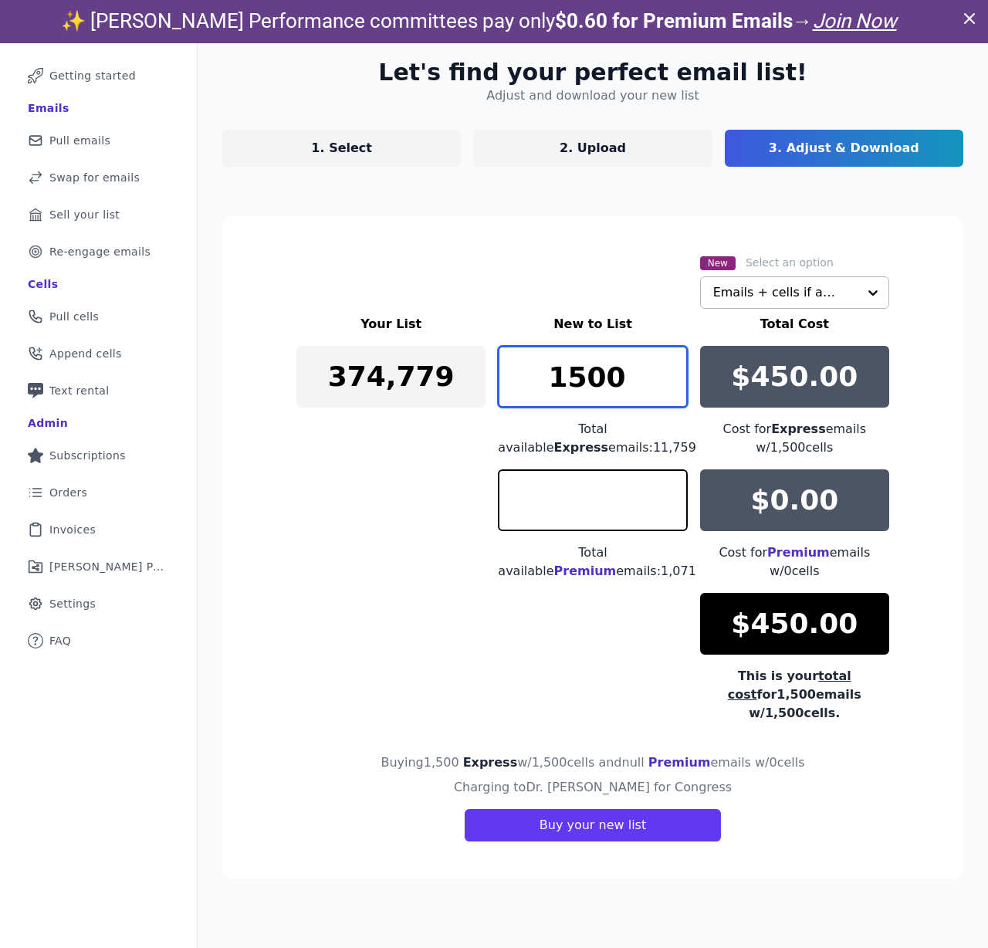
type input "0"
click at [609, 346] on input "1500" at bounding box center [592, 377] width 189 height 62
drag, startPoint x: 570, startPoint y: 317, endPoint x: 707, endPoint y: 417, distance: 169.0
click at [707, 418] on div "Your List New to List Total Cost 374,779 1500 Total available Express emails: 1…" at bounding box center [592, 518] width 593 height 407
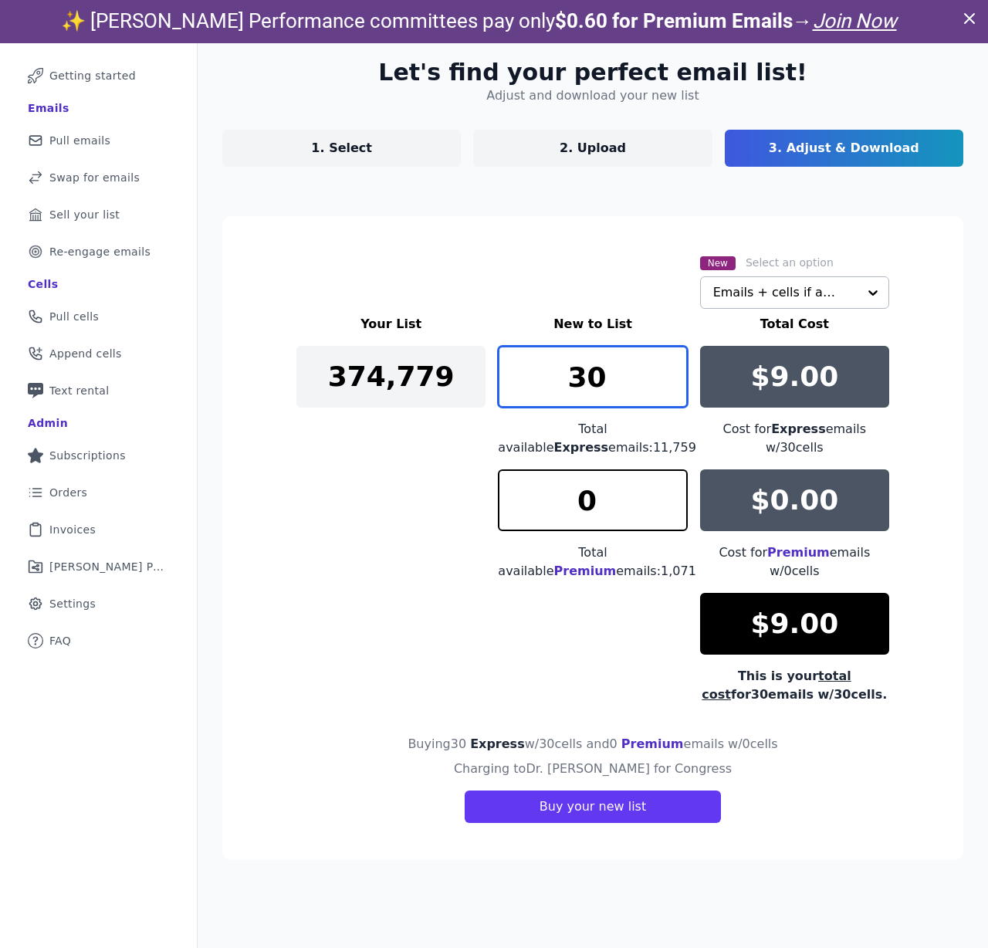
type input "3"
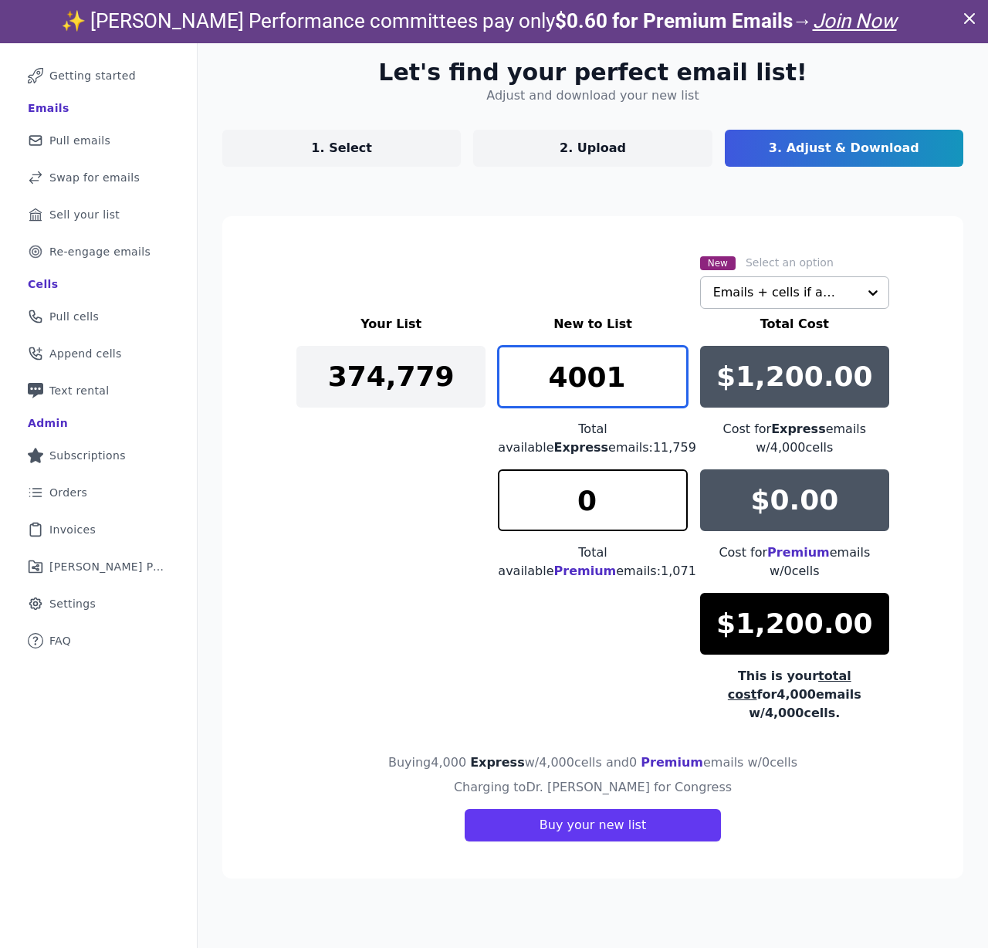
click at [678, 346] on input "4001" at bounding box center [592, 377] width 189 height 62
click at [678, 346] on input "4002" at bounding box center [592, 377] width 189 height 62
click at [678, 346] on input "4003" at bounding box center [592, 377] width 189 height 62
click at [678, 346] on input "4004" at bounding box center [592, 377] width 189 height 62
click at [678, 346] on input "4005" at bounding box center [592, 377] width 189 height 62
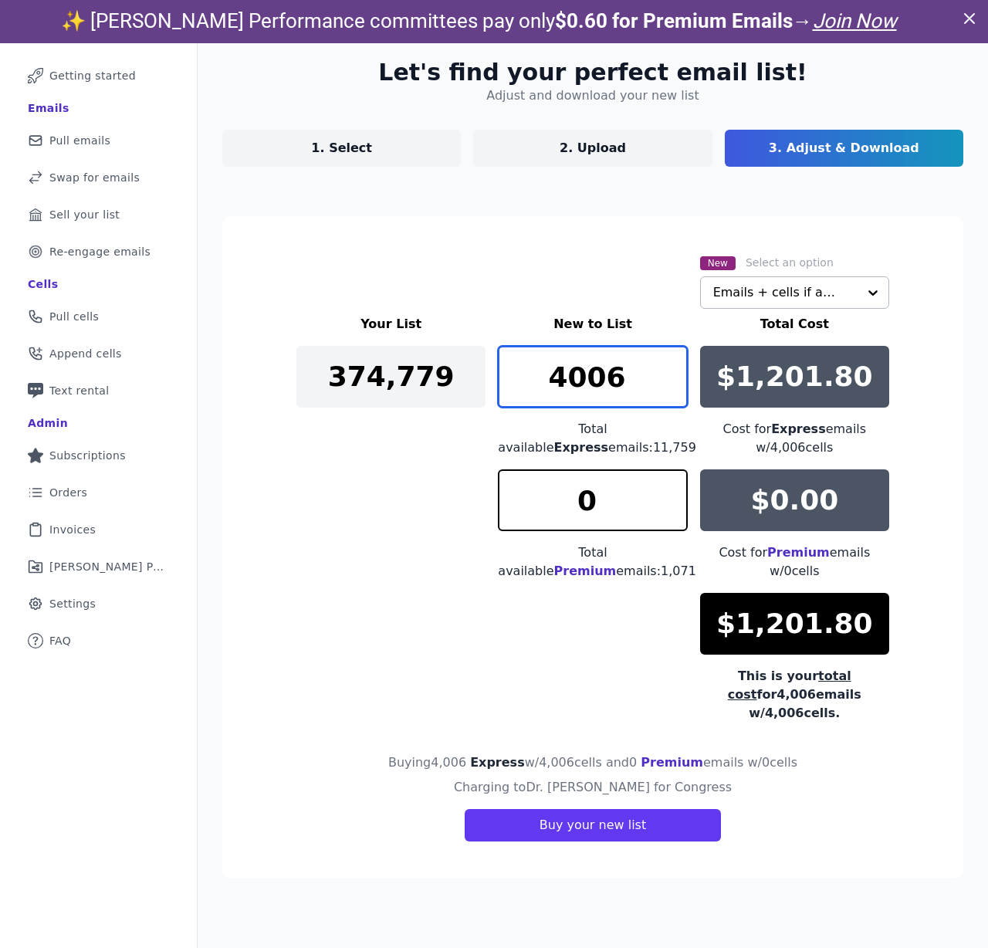
click at [678, 346] on input "4006" at bounding box center [592, 377] width 189 height 62
click at [678, 346] on input "4007" at bounding box center [592, 377] width 189 height 62
click at [678, 346] on input "4008" at bounding box center [592, 377] width 189 height 62
click at [678, 346] on input "4009" at bounding box center [592, 377] width 189 height 62
click at [678, 346] on input "4010" at bounding box center [592, 377] width 189 height 62
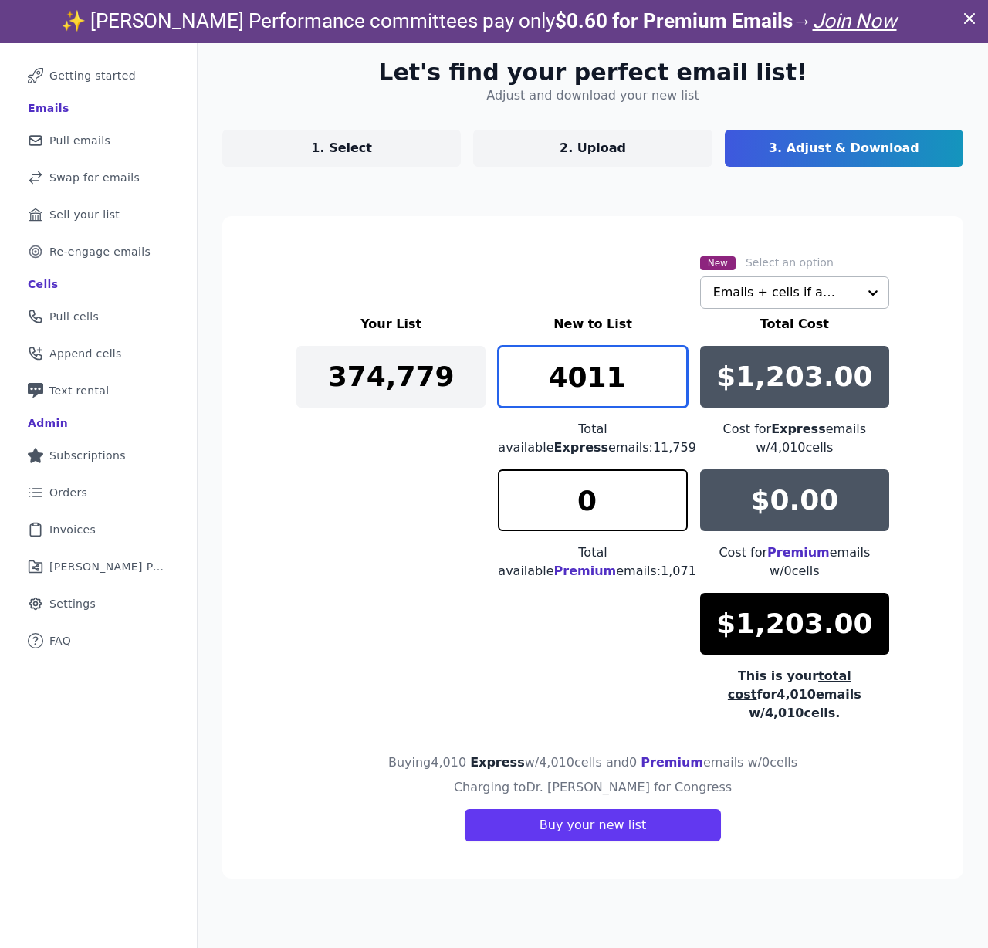
click at [678, 346] on input "4011" at bounding box center [592, 377] width 189 height 62
click at [678, 346] on input "4012" at bounding box center [592, 377] width 189 height 62
click at [678, 346] on input "4013" at bounding box center [592, 377] width 189 height 62
click at [678, 346] on input "4014" at bounding box center [592, 377] width 189 height 62
click at [678, 346] on input "4015" at bounding box center [592, 377] width 189 height 62
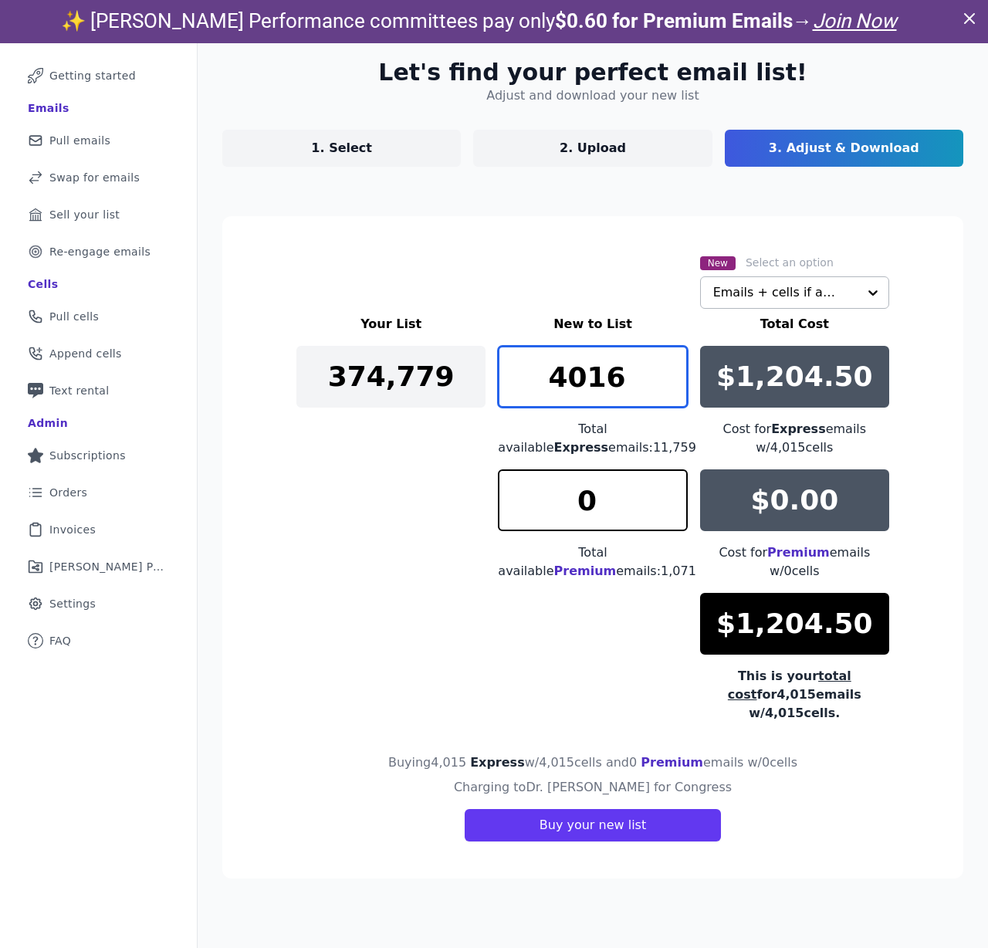
click at [678, 346] on input "4016" at bounding box center [592, 377] width 189 height 62
click at [678, 346] on input "4017" at bounding box center [592, 377] width 189 height 62
drag, startPoint x: 664, startPoint y: 318, endPoint x: 502, endPoint y: 302, distance: 162.1
click at [502, 315] on div "Your List New to List Total Cost 374,779 4017 Total available Express emails: 1…" at bounding box center [592, 518] width 593 height 407
type input "4250"
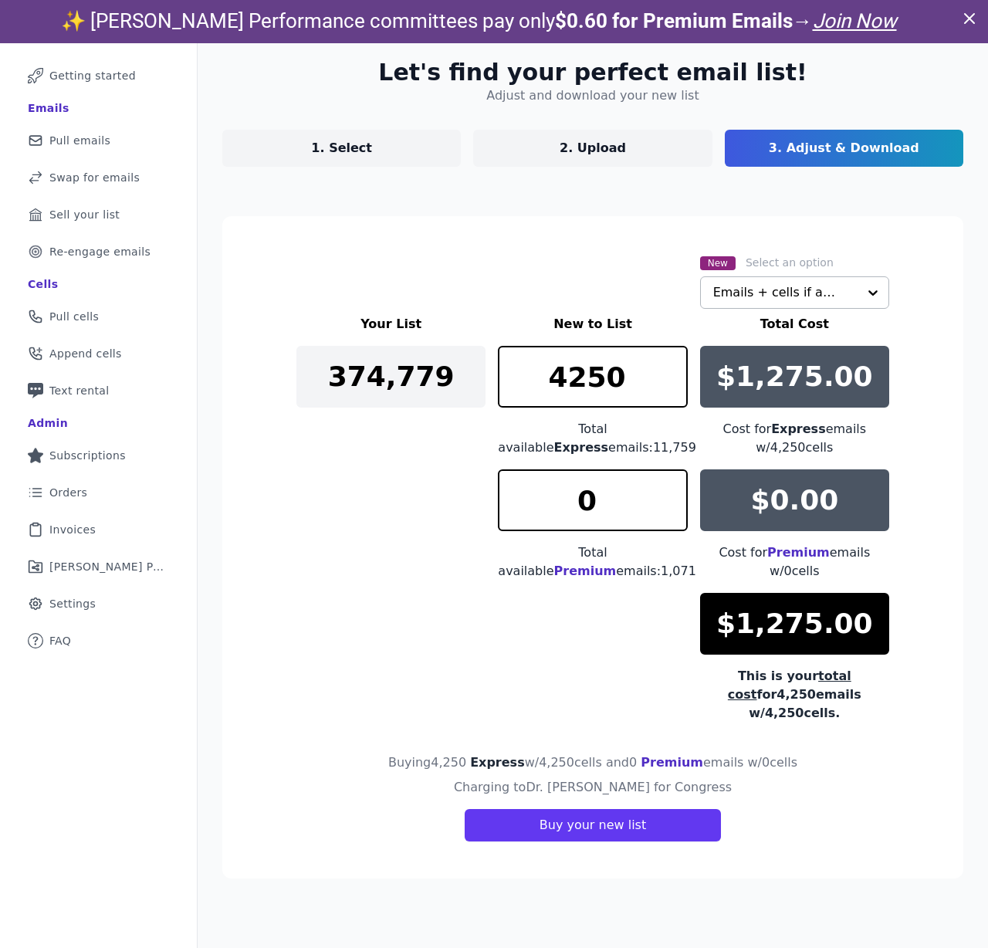
click at [336, 462] on section "New Select an option Emails + cells if available Your List New to List Total Co…" at bounding box center [592, 547] width 741 height 662
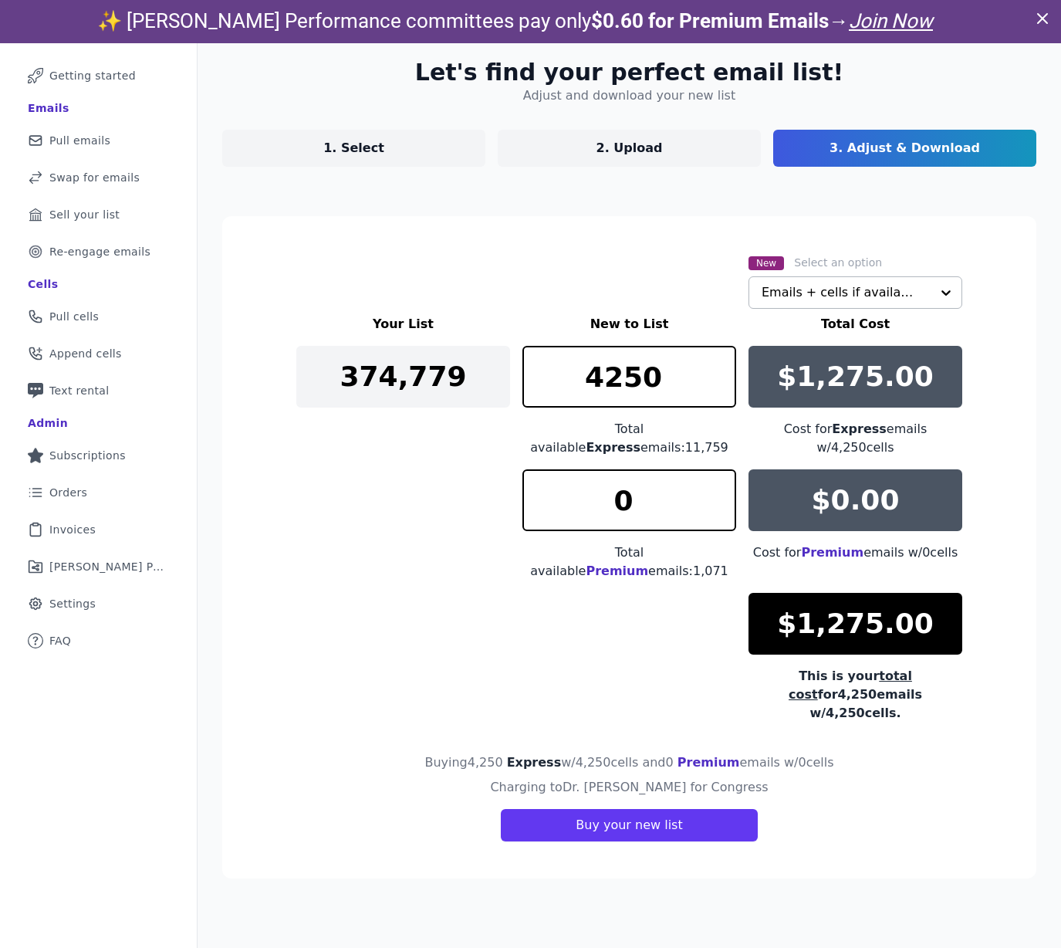
scroll to position [409, 0]
click at [723, 841] on button "Buy your new list" at bounding box center [629, 825] width 256 height 32
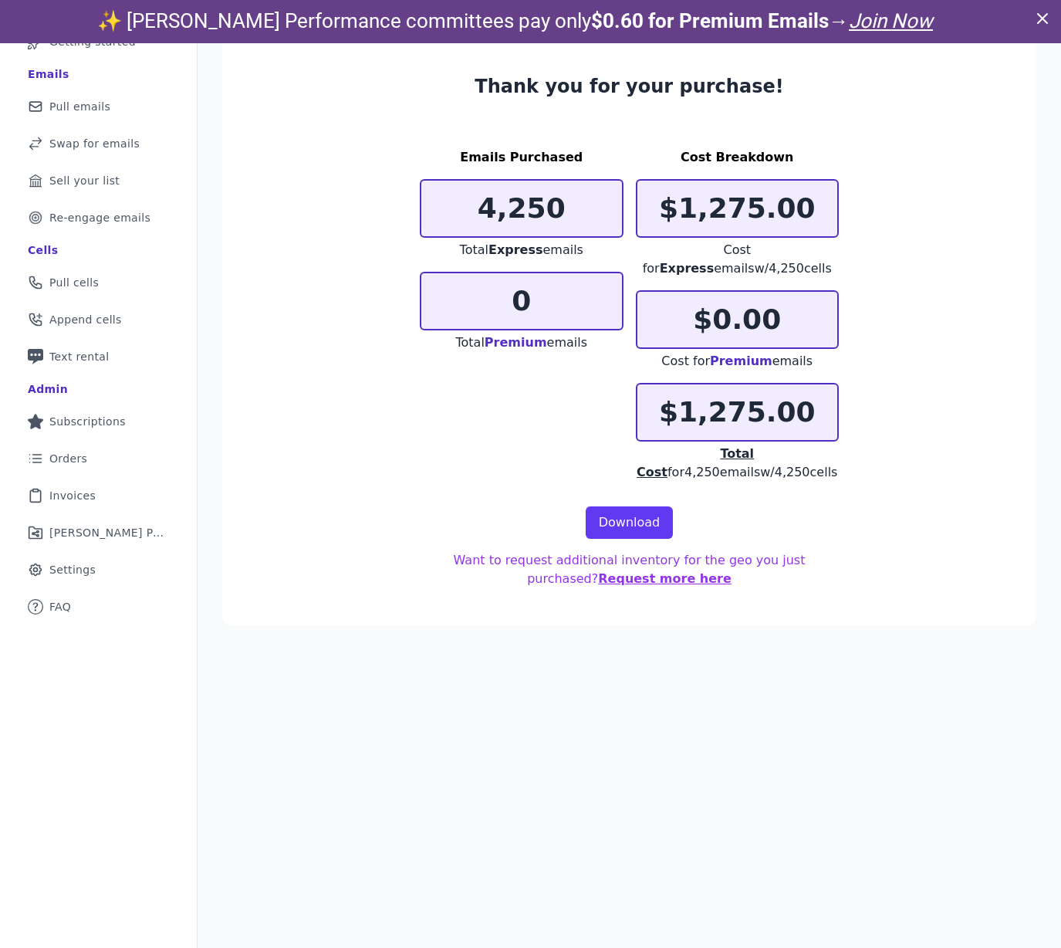
scroll to position [444, 0]
click at [656, 539] on link "Download" at bounding box center [630, 522] width 88 height 32
